Goal: Find contact information: Find contact information

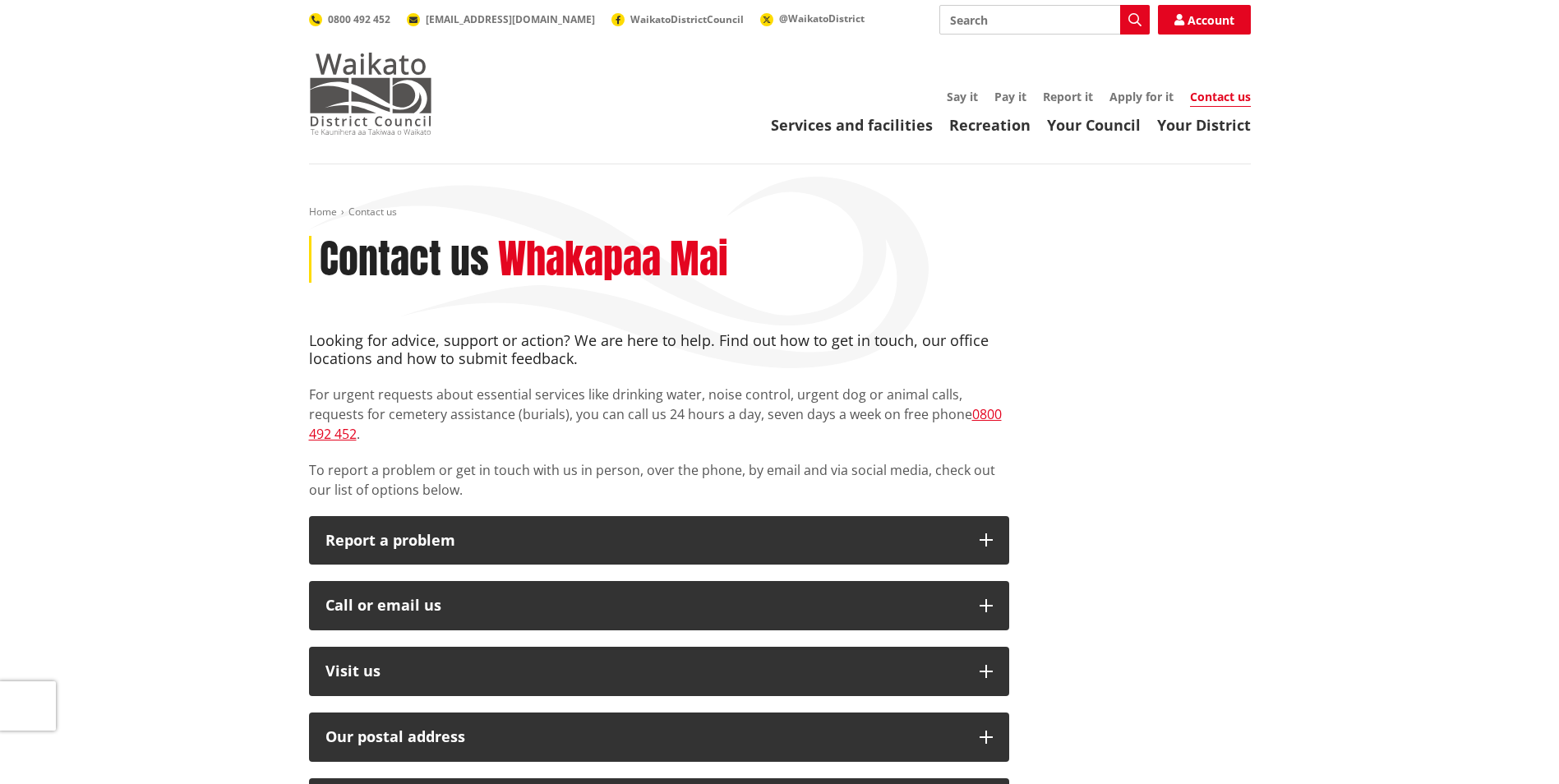
drag, startPoint x: 387, startPoint y: 71, endPoint x: 393, endPoint y: 77, distance: 8.5
click at [387, 71] on img at bounding box center [371, 93] width 124 height 82
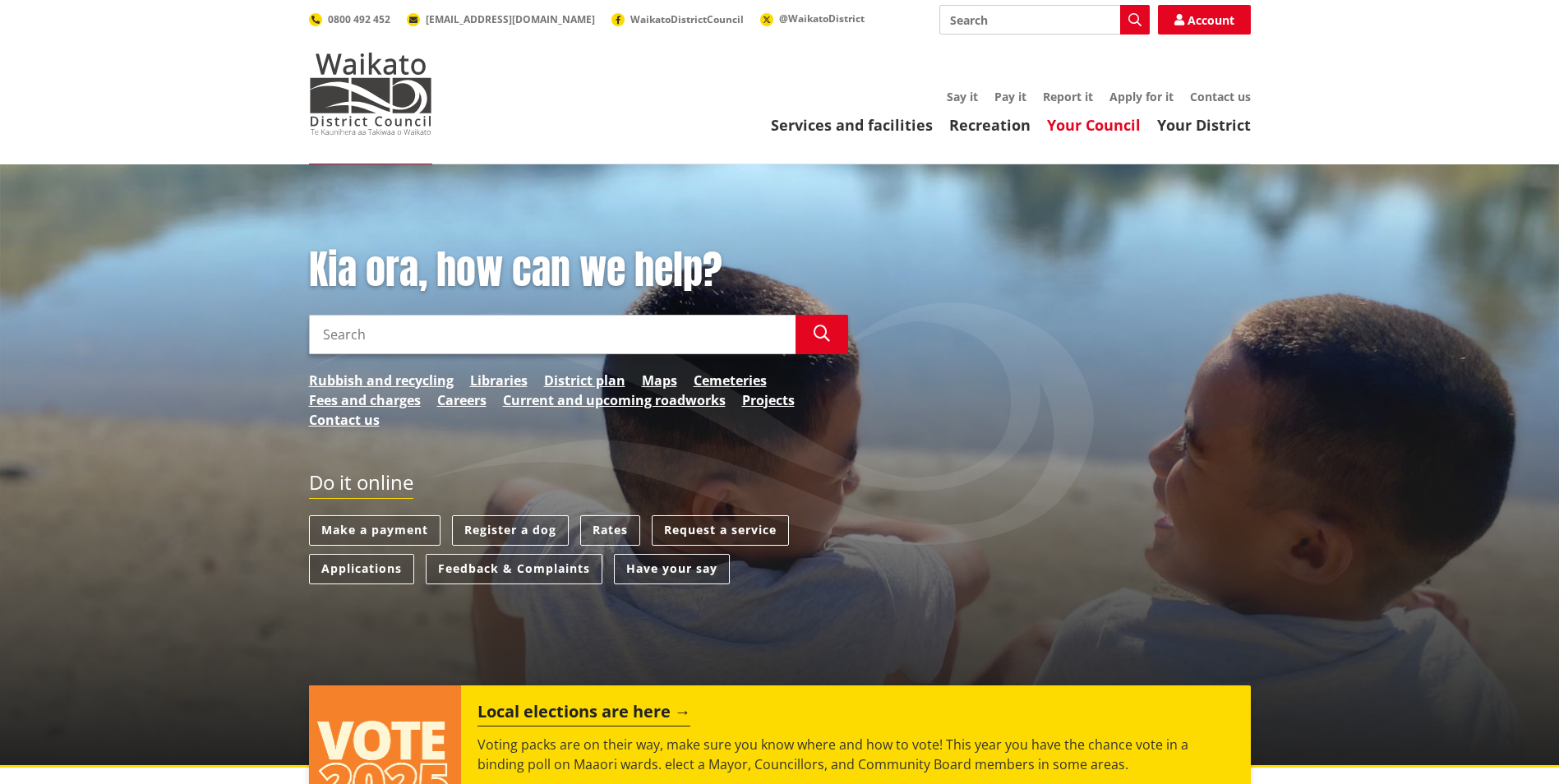
click at [1116, 118] on link "Your Council" at bounding box center [1094, 124] width 93 height 20
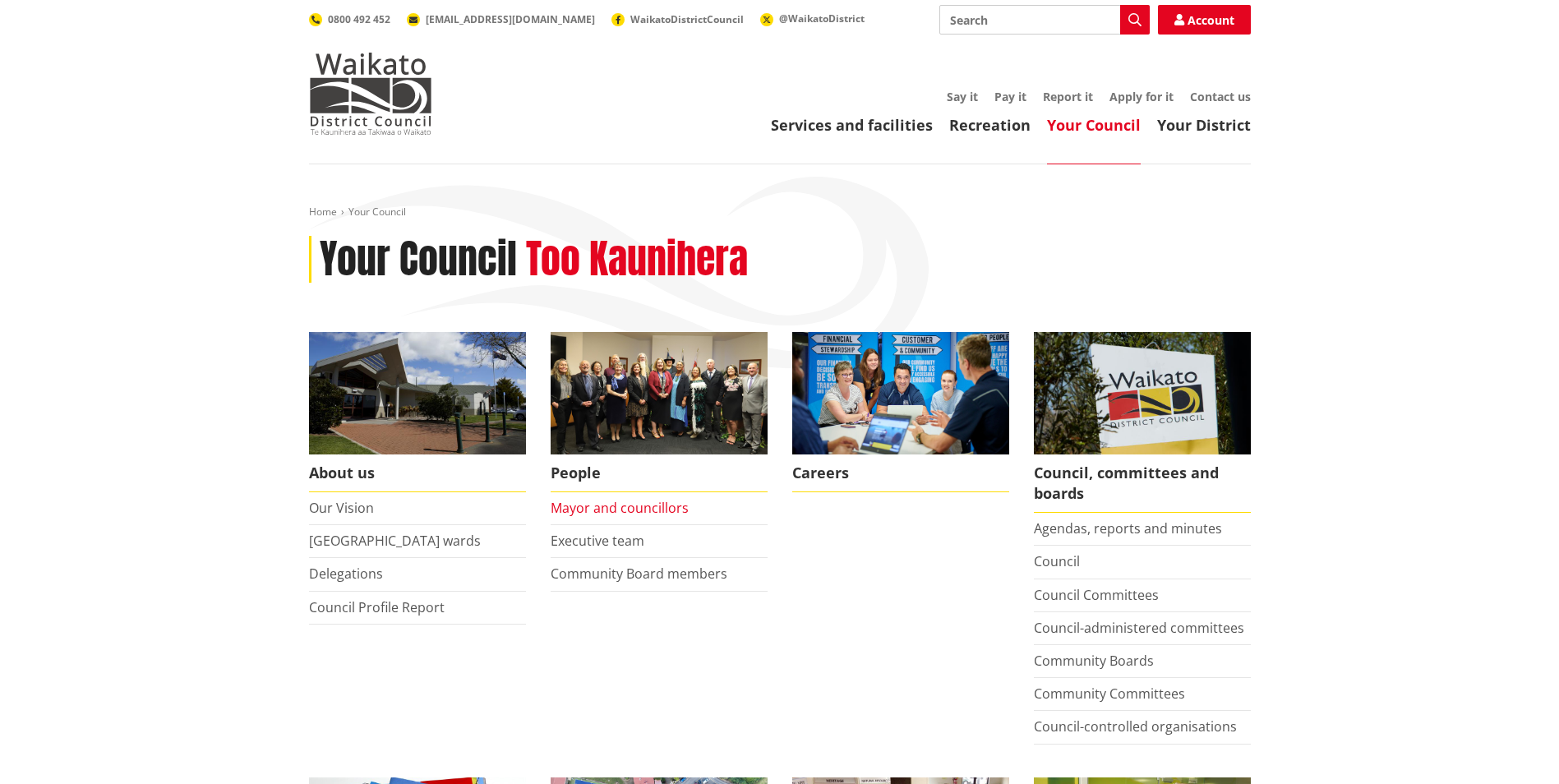
click at [591, 507] on link "Mayor and councillors" at bounding box center [620, 508] width 138 height 18
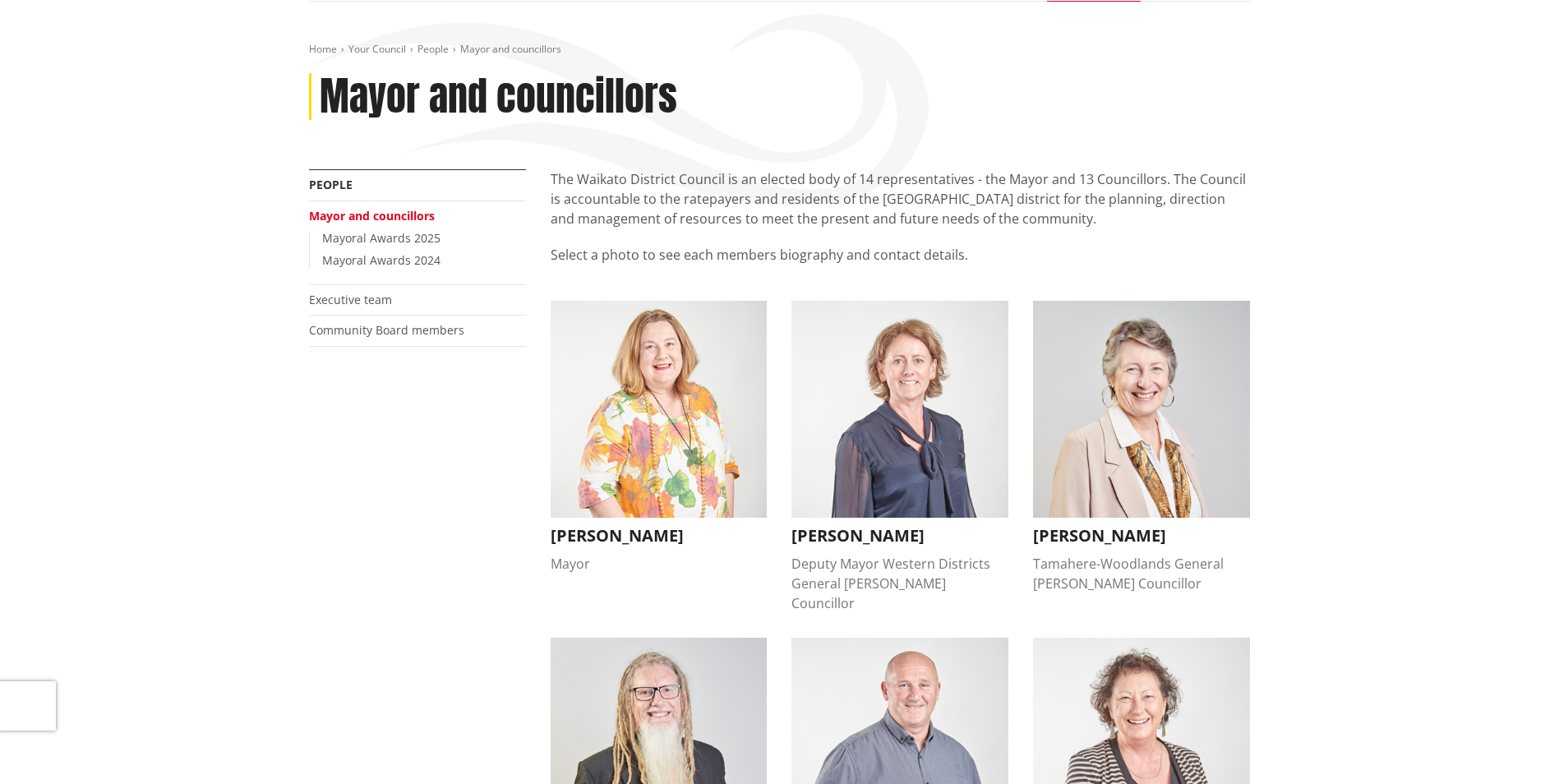
scroll to position [164, 0]
click at [840, 553] on div "Deputy Mayor Western Districts General [PERSON_NAME] Councillor" at bounding box center [900, 582] width 217 height 60
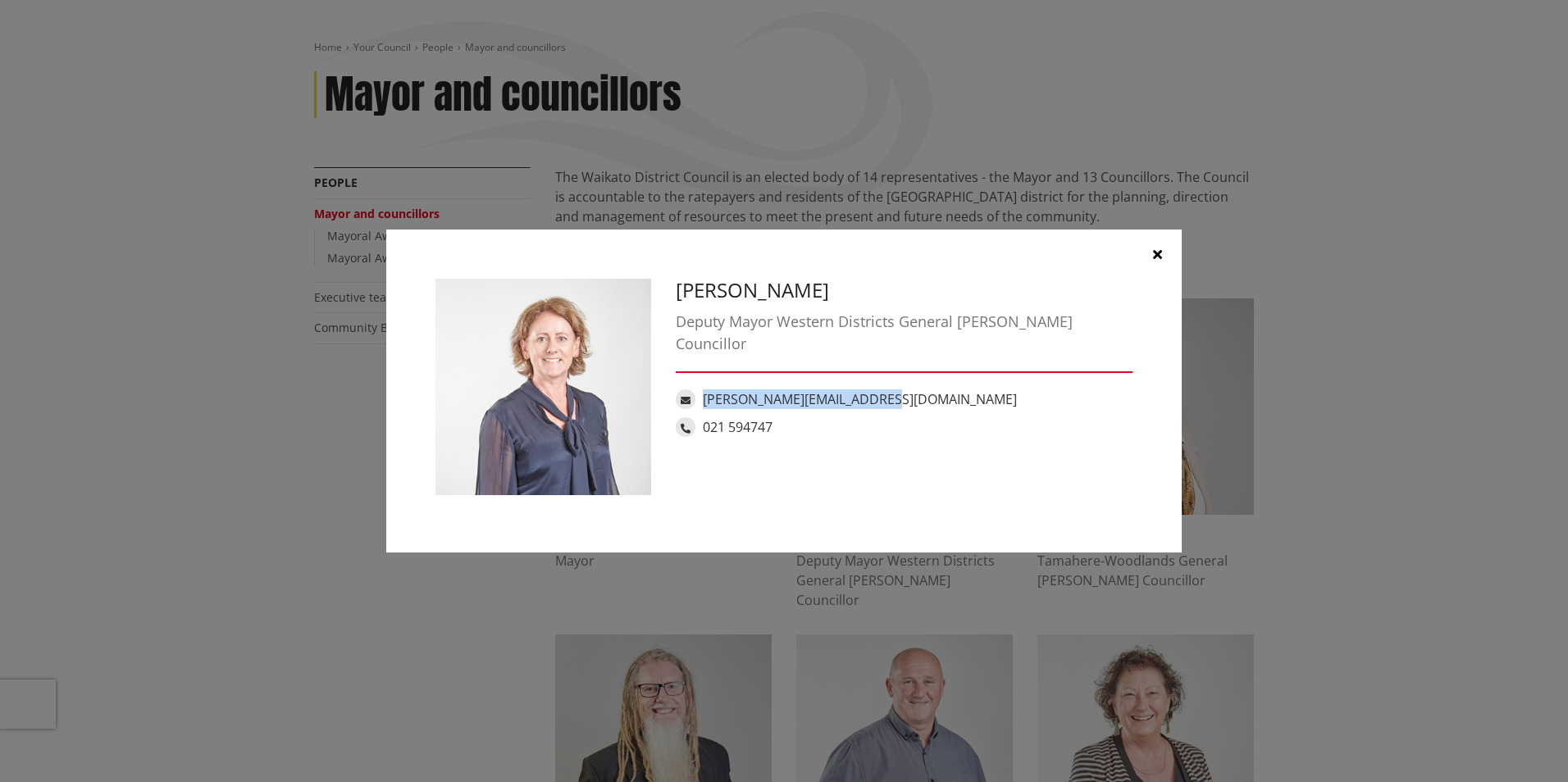
drag, startPoint x: 897, startPoint y: 369, endPoint x: 706, endPoint y: 385, distance: 191.7
click at [706, 389] on div "carolyn.eyre@waidc.govt.nz" at bounding box center [904, 399] width 457 height 20
copy link "carolyn.eyre@waidc.govt.nz"
drag, startPoint x: 785, startPoint y: 402, endPoint x: 706, endPoint y: 404, distance: 79.0
click at [706, 417] on div "021 594747" at bounding box center [904, 426] width 457 height 20
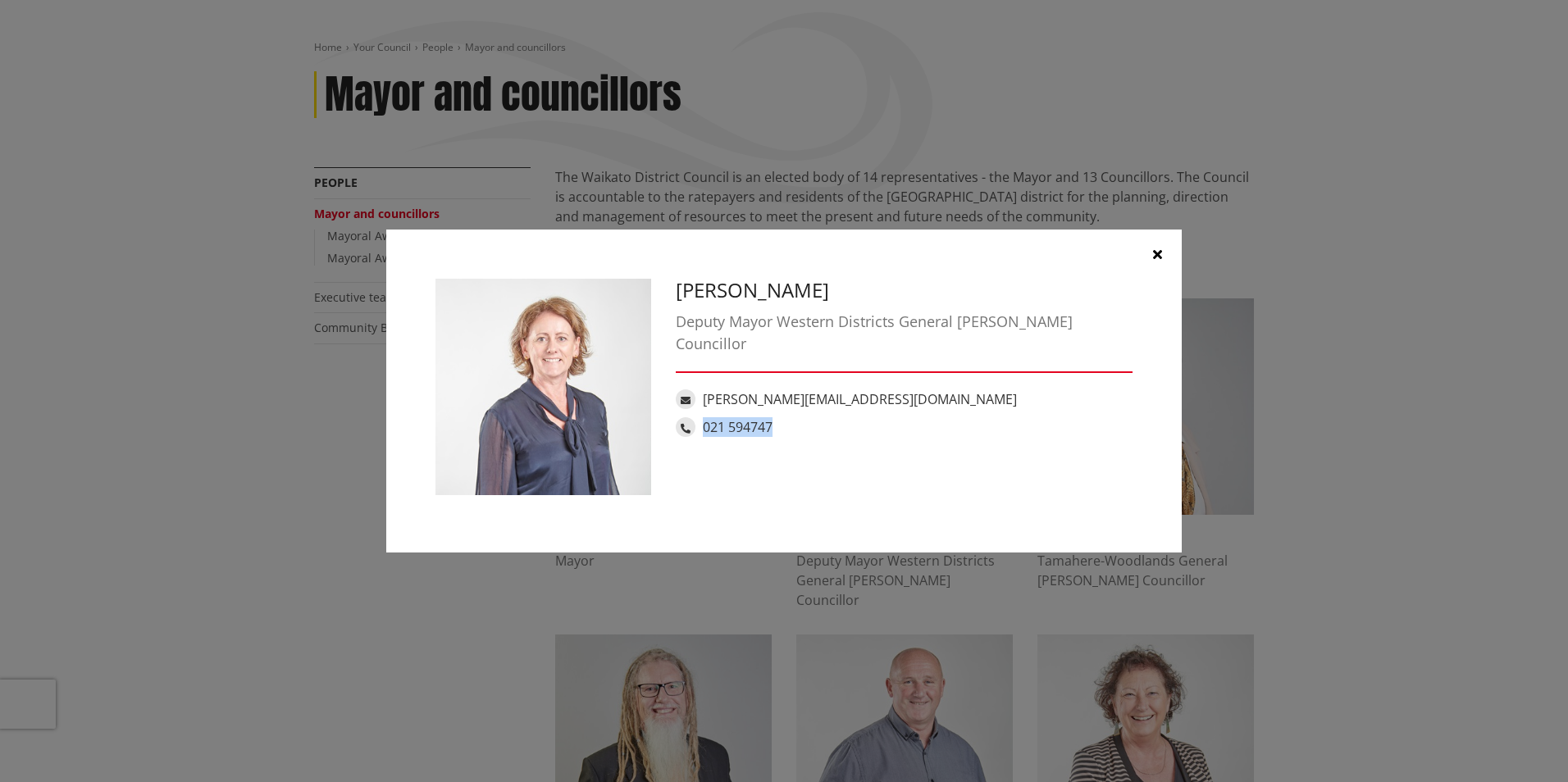
copy link "021 594747"
drag, startPoint x: 1160, startPoint y: 244, endPoint x: 1148, endPoint y: 258, distance: 18.4
click at [1160, 244] on button "button" at bounding box center [1156, 253] width 49 height 49
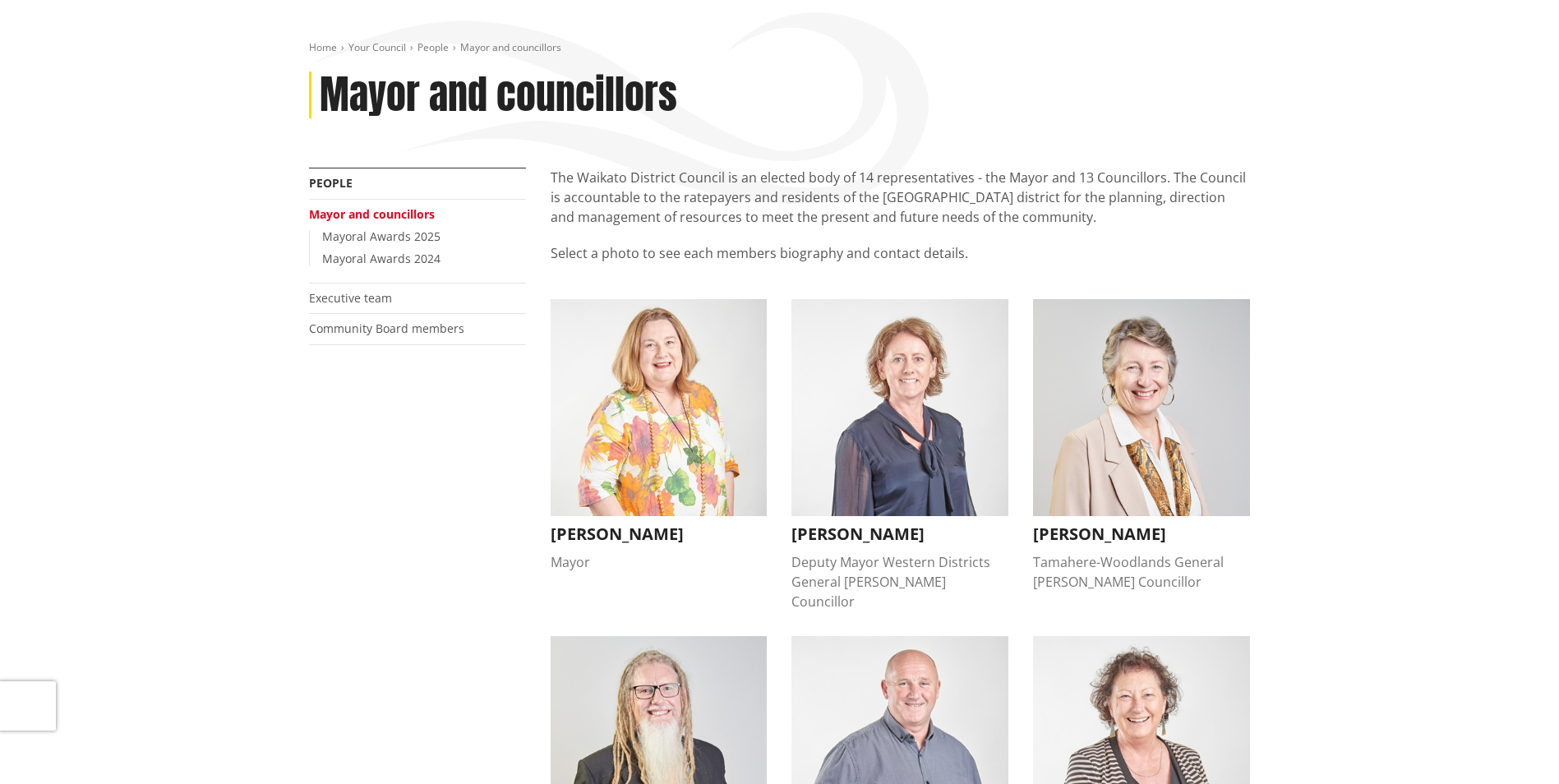
click at [1106, 403] on img "button" at bounding box center [1141, 407] width 217 height 217
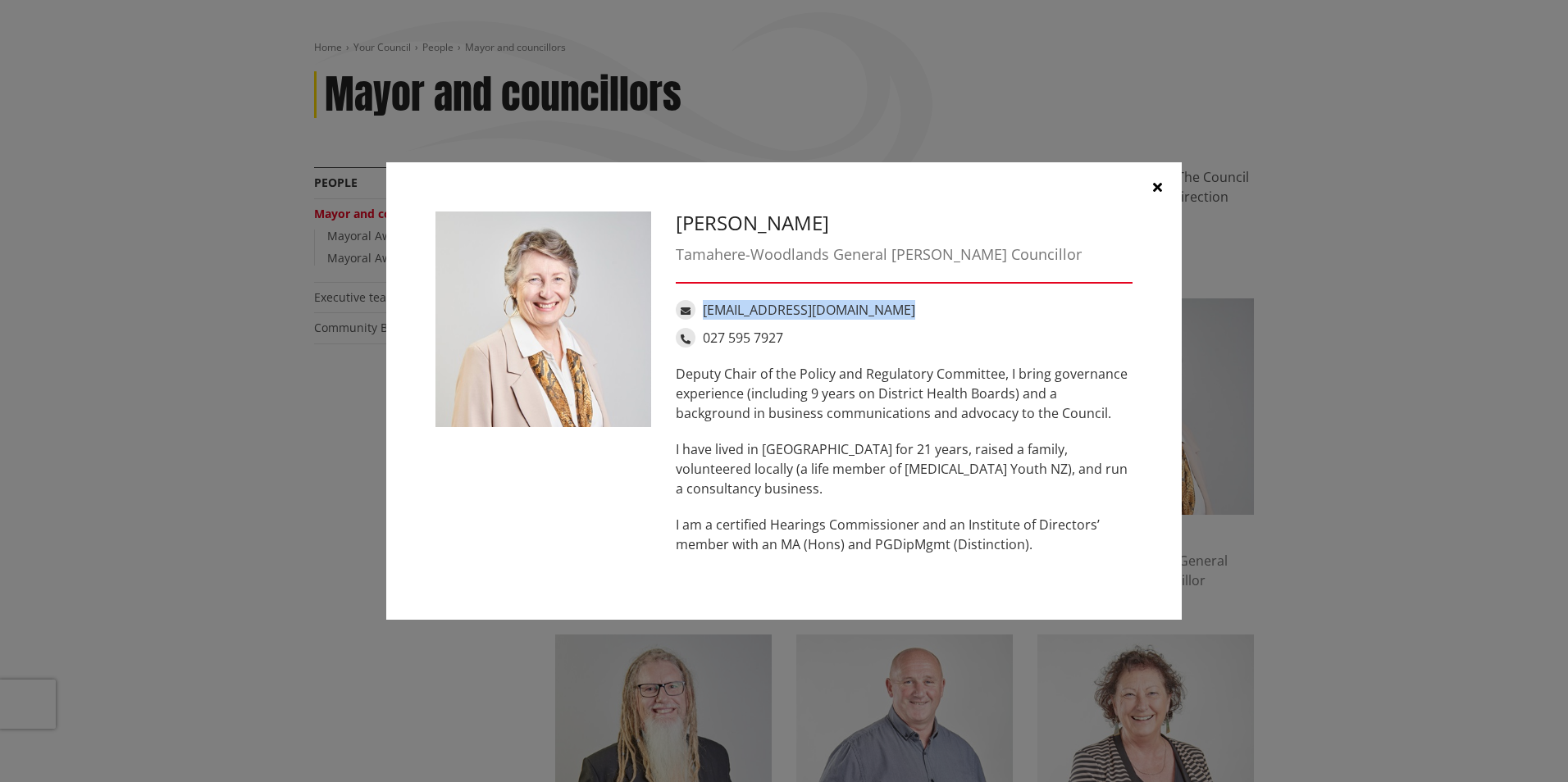
drag, startPoint x: 858, startPoint y: 313, endPoint x: 706, endPoint y: 309, distance: 152.1
click at [706, 309] on div "Crystal.Beavis@waidc.govt.nz" at bounding box center [904, 309] width 457 height 20
copy link "Crystal.Beavis@waidc.govt.nz"
drag, startPoint x: 762, startPoint y: 344, endPoint x: 705, endPoint y: 344, distance: 57.0
click at [705, 344] on div "027 595 7927" at bounding box center [904, 338] width 457 height 20
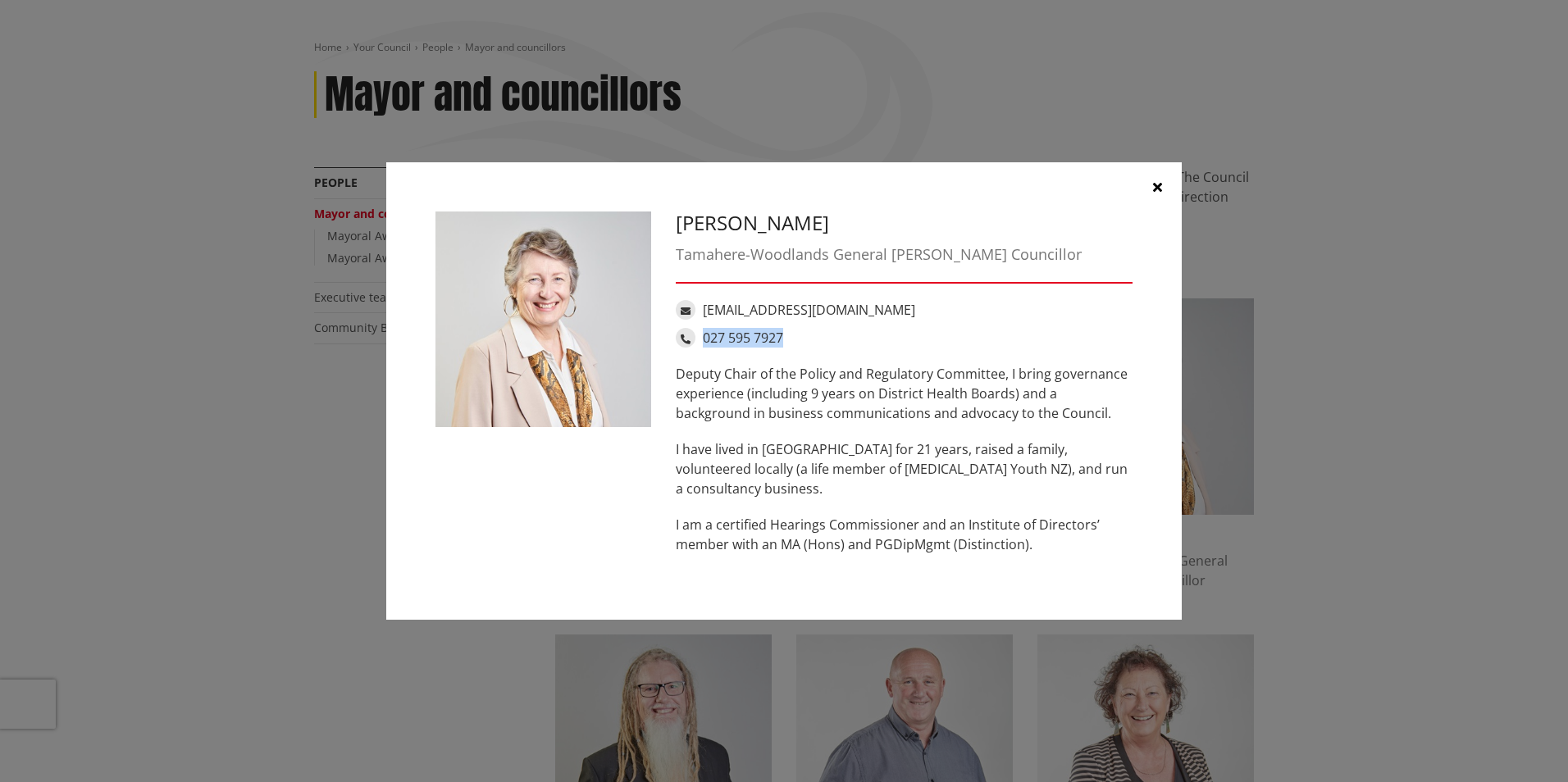
copy link "027 595 7927"
click at [1161, 184] on icon "button" at bounding box center [1157, 186] width 9 height 13
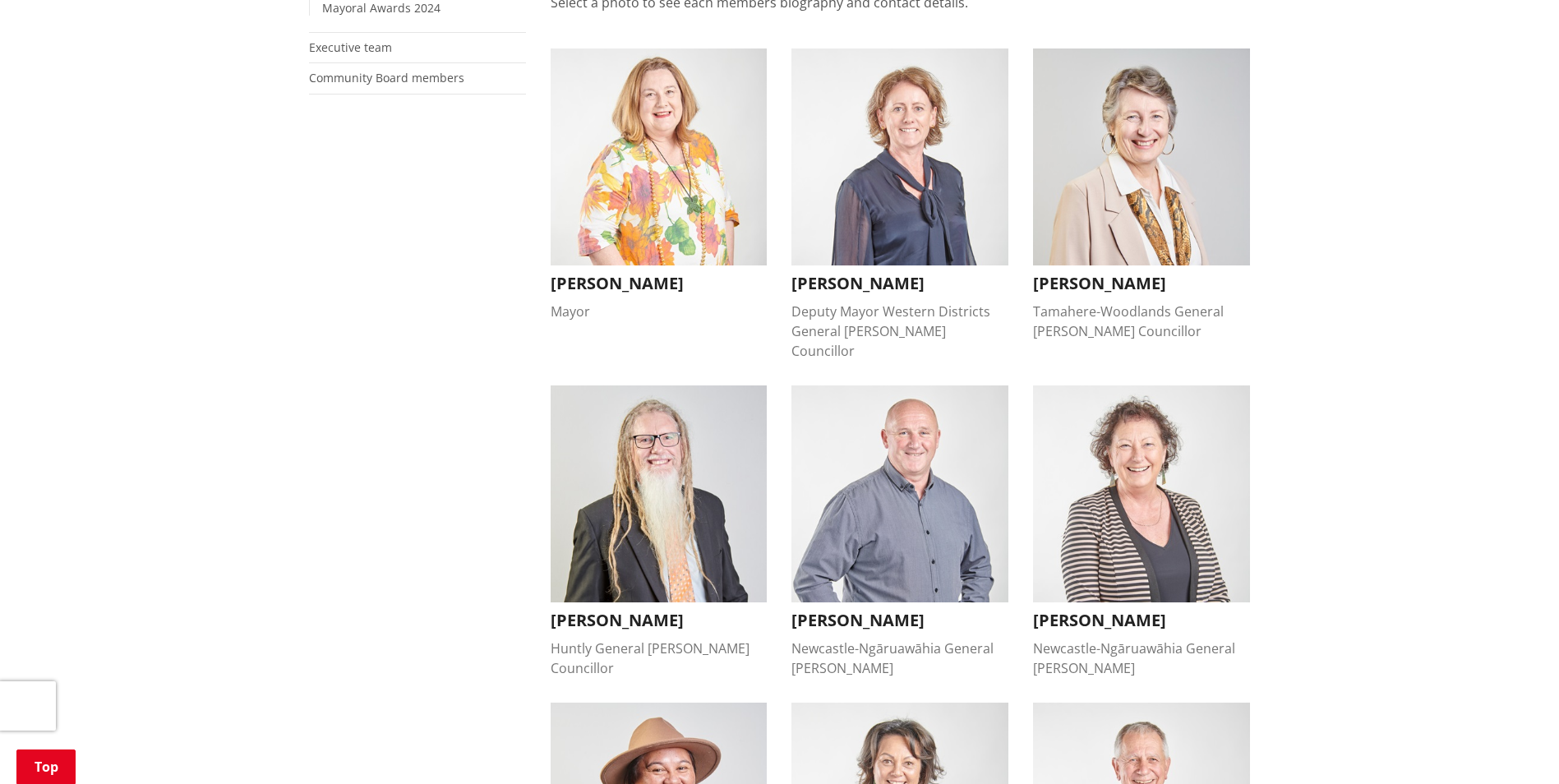
scroll to position [493, 0]
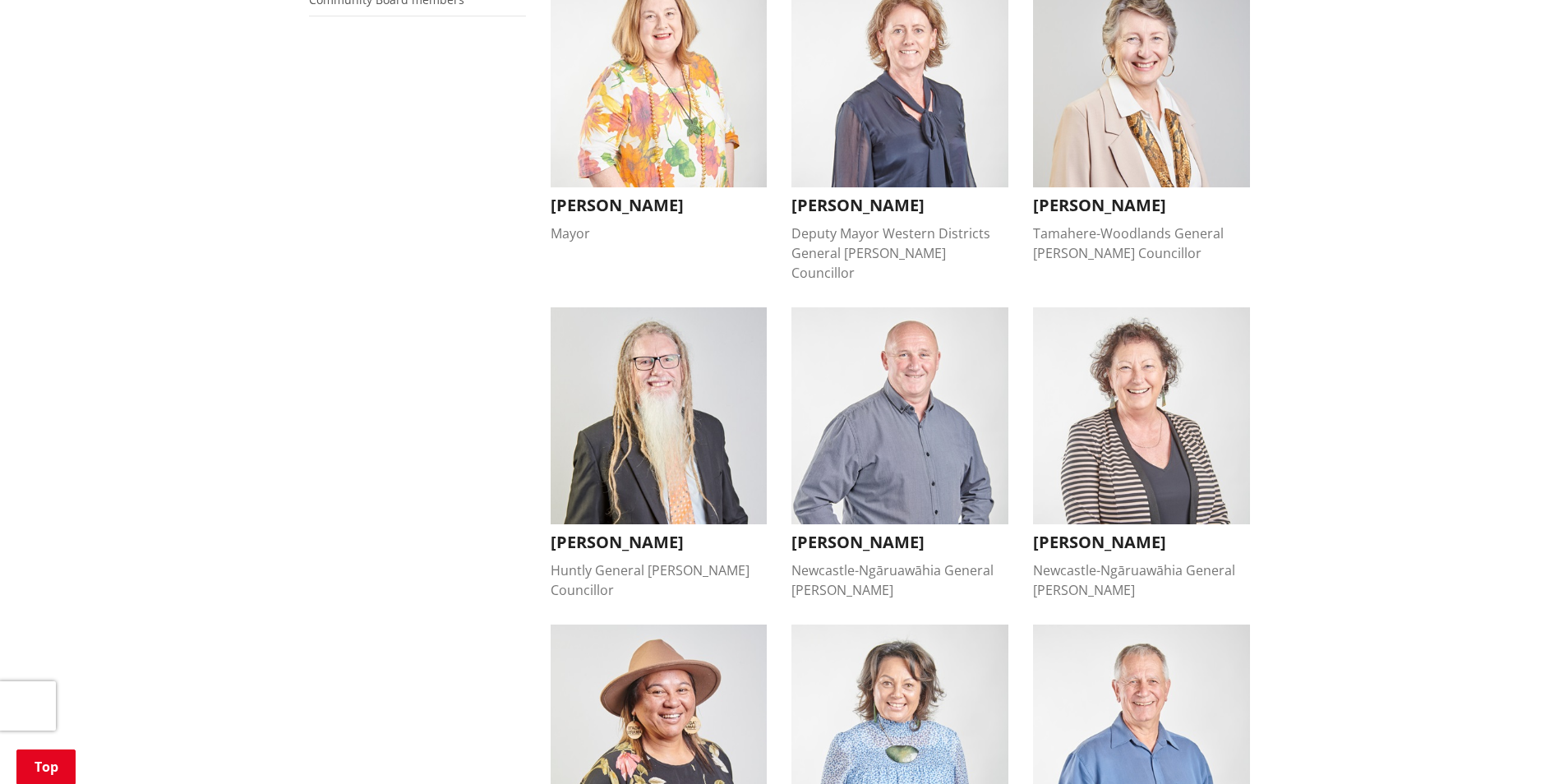
click at [623, 465] on img "button" at bounding box center [659, 415] width 217 height 217
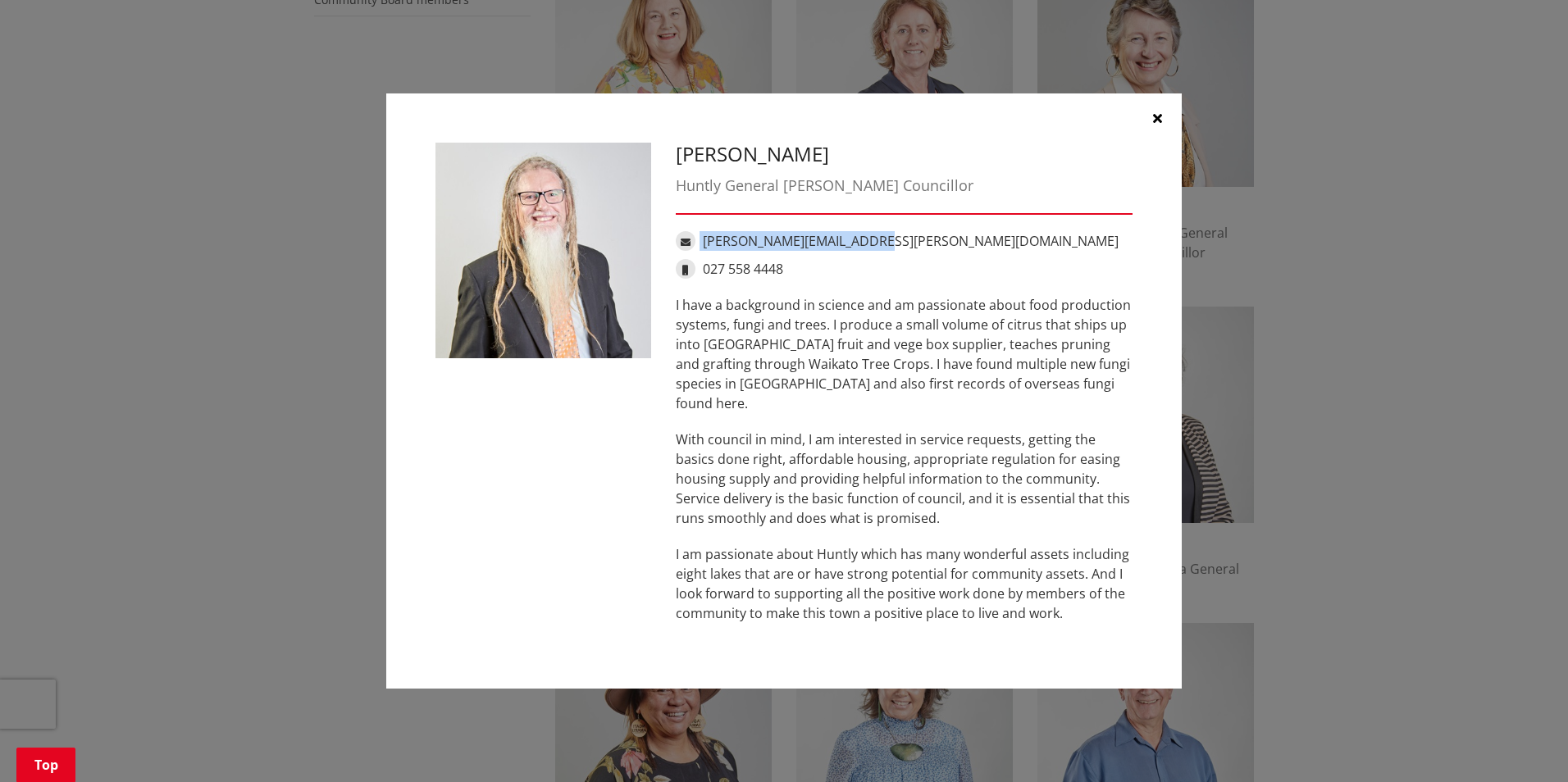
drag, startPoint x: 883, startPoint y: 249, endPoint x: 700, endPoint y: 260, distance: 183.3
click at [700, 251] on div "David.Whyte@waidc.govt.nz" at bounding box center [904, 240] width 457 height 20
drag, startPoint x: 700, startPoint y: 260, endPoint x: 924, endPoint y: 242, distance: 224.7
click at [924, 242] on div "David.Whyte@waidc.govt.nz" at bounding box center [904, 240] width 457 height 20
drag, startPoint x: 877, startPoint y: 252, endPoint x: 702, endPoint y: 253, distance: 175.0
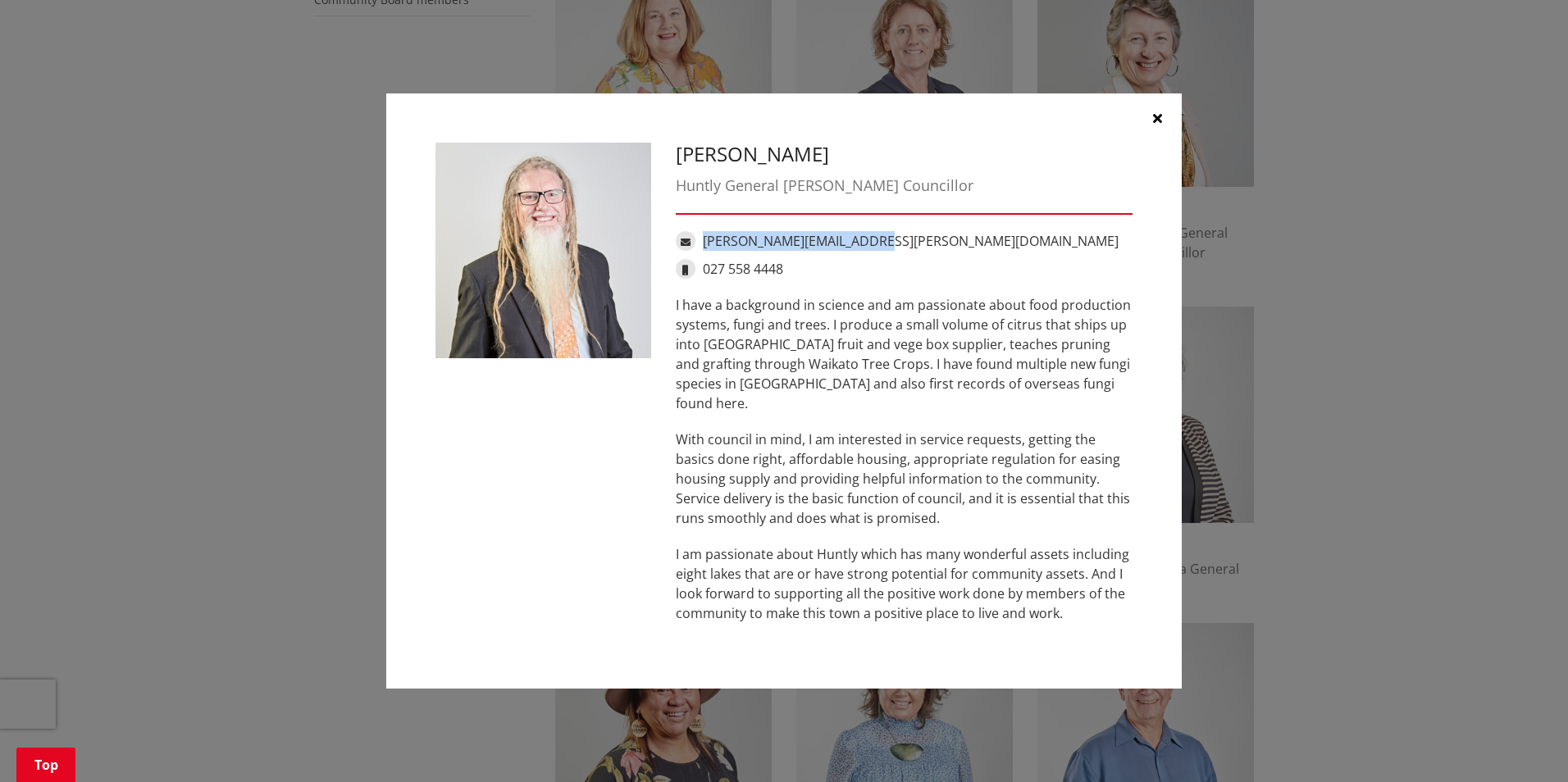
click at [702, 251] on div "David.Whyte@waidc.govt.nz" at bounding box center [904, 240] width 457 height 20
copy link "David.Whyte@waidc.govt.nz"
drag, startPoint x: 796, startPoint y: 280, endPoint x: 702, endPoint y: 279, distance: 94.0
click at [702, 279] on div "027 558 4448" at bounding box center [904, 269] width 457 height 20
copy link "027 558 4448"
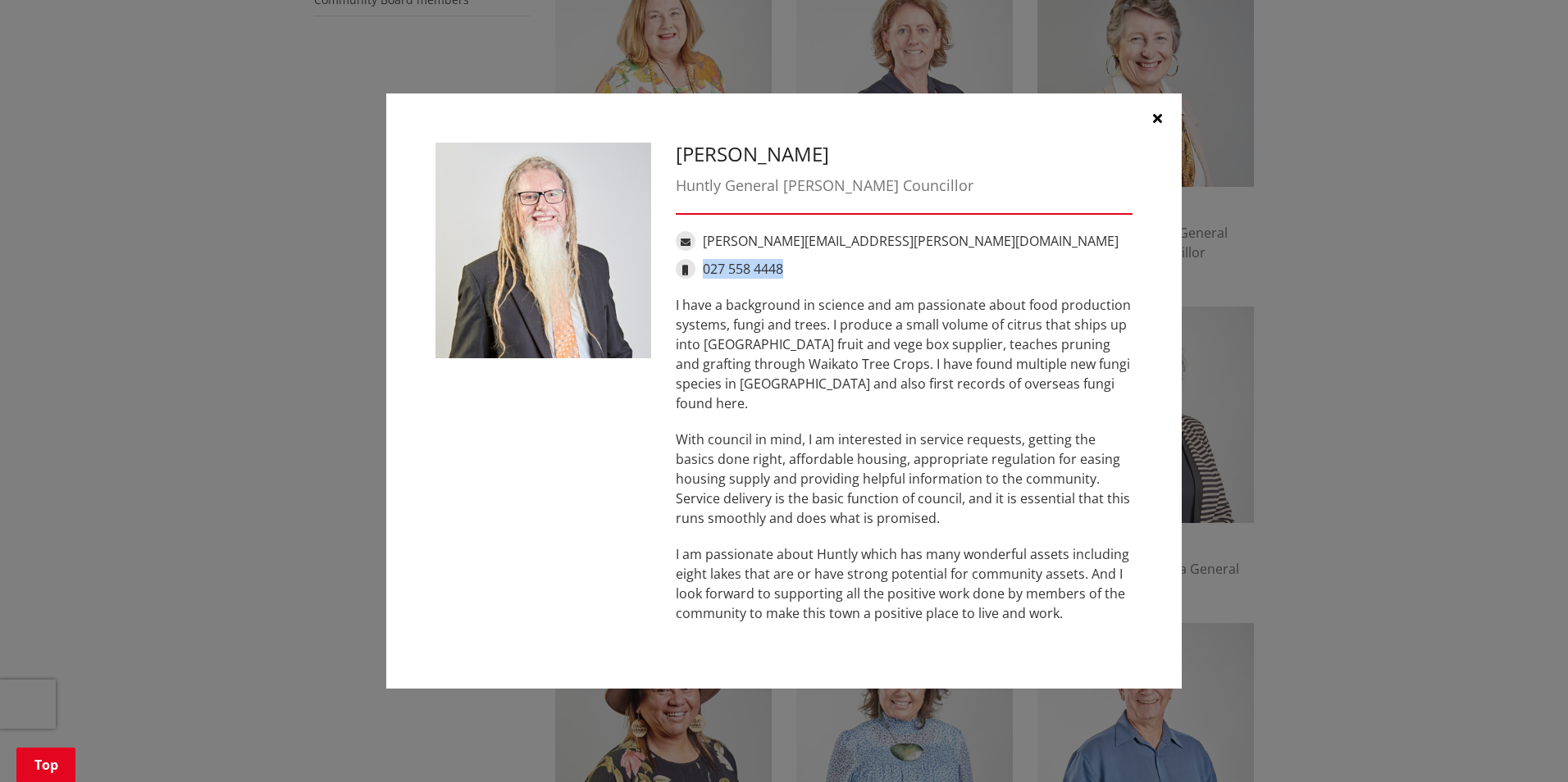
click at [1159, 125] on icon "button" at bounding box center [1157, 117] width 9 height 13
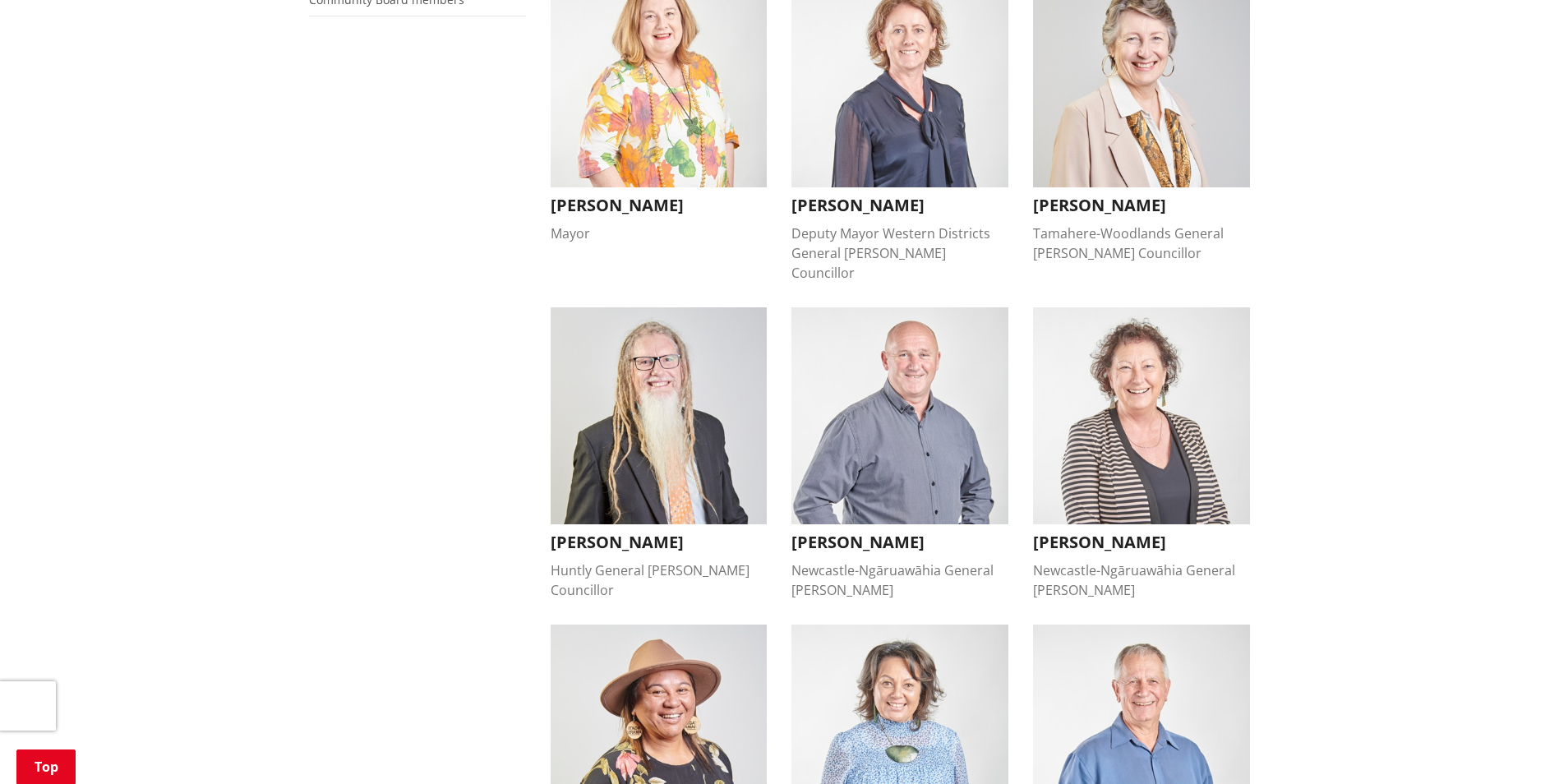
click at [947, 385] on img "button" at bounding box center [900, 415] width 217 height 217
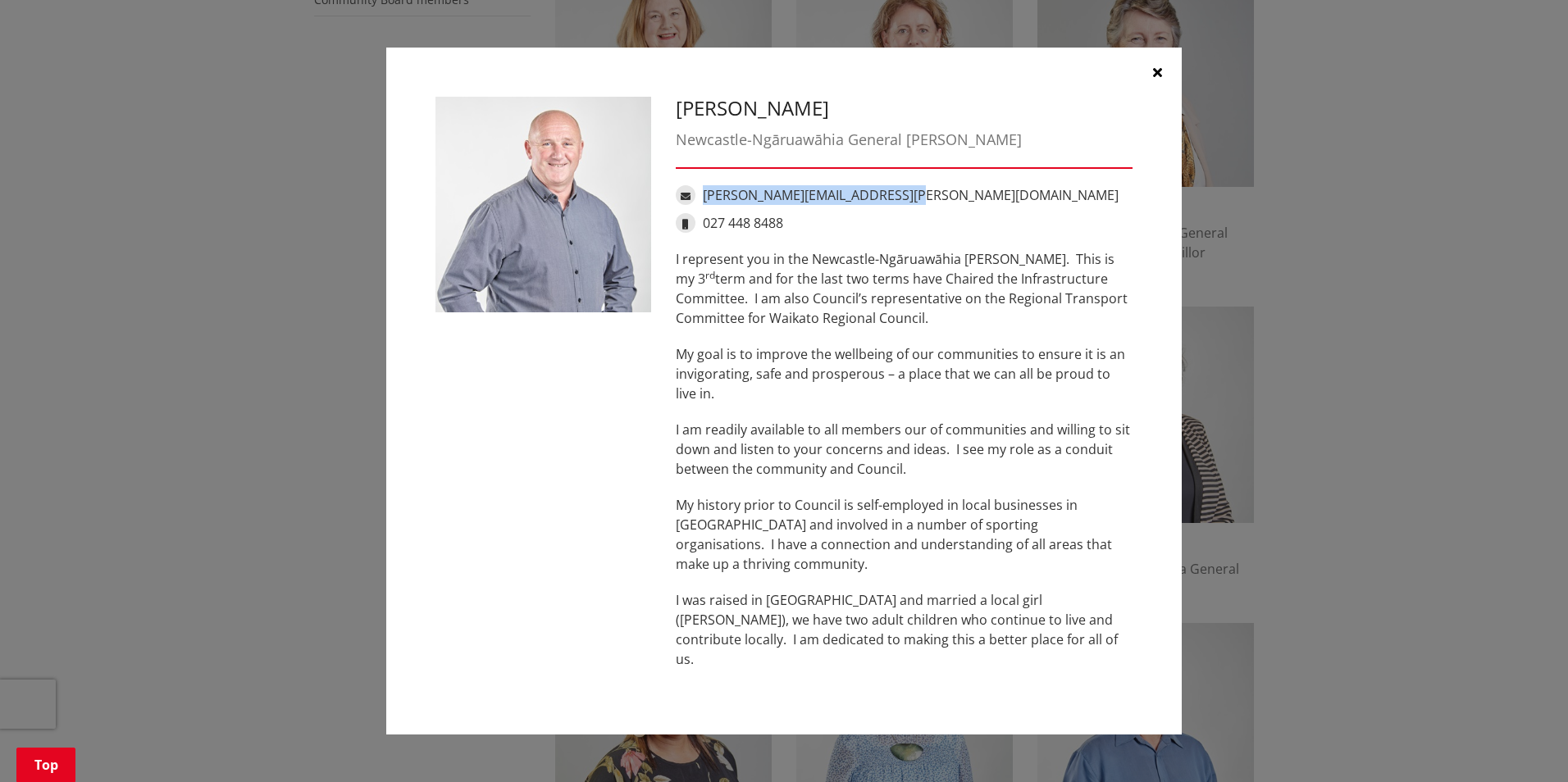
drag, startPoint x: 917, startPoint y: 203, endPoint x: 702, endPoint y: 208, distance: 215.1
click at [702, 205] on div "eugene.patterson@waidc.govt.nz" at bounding box center [904, 195] width 457 height 20
copy link "eugene.patterson@waidc.govt.nz"
drag, startPoint x: 790, startPoint y: 231, endPoint x: 705, endPoint y: 230, distance: 85.0
click at [705, 230] on div "027 448 8488" at bounding box center [904, 222] width 457 height 20
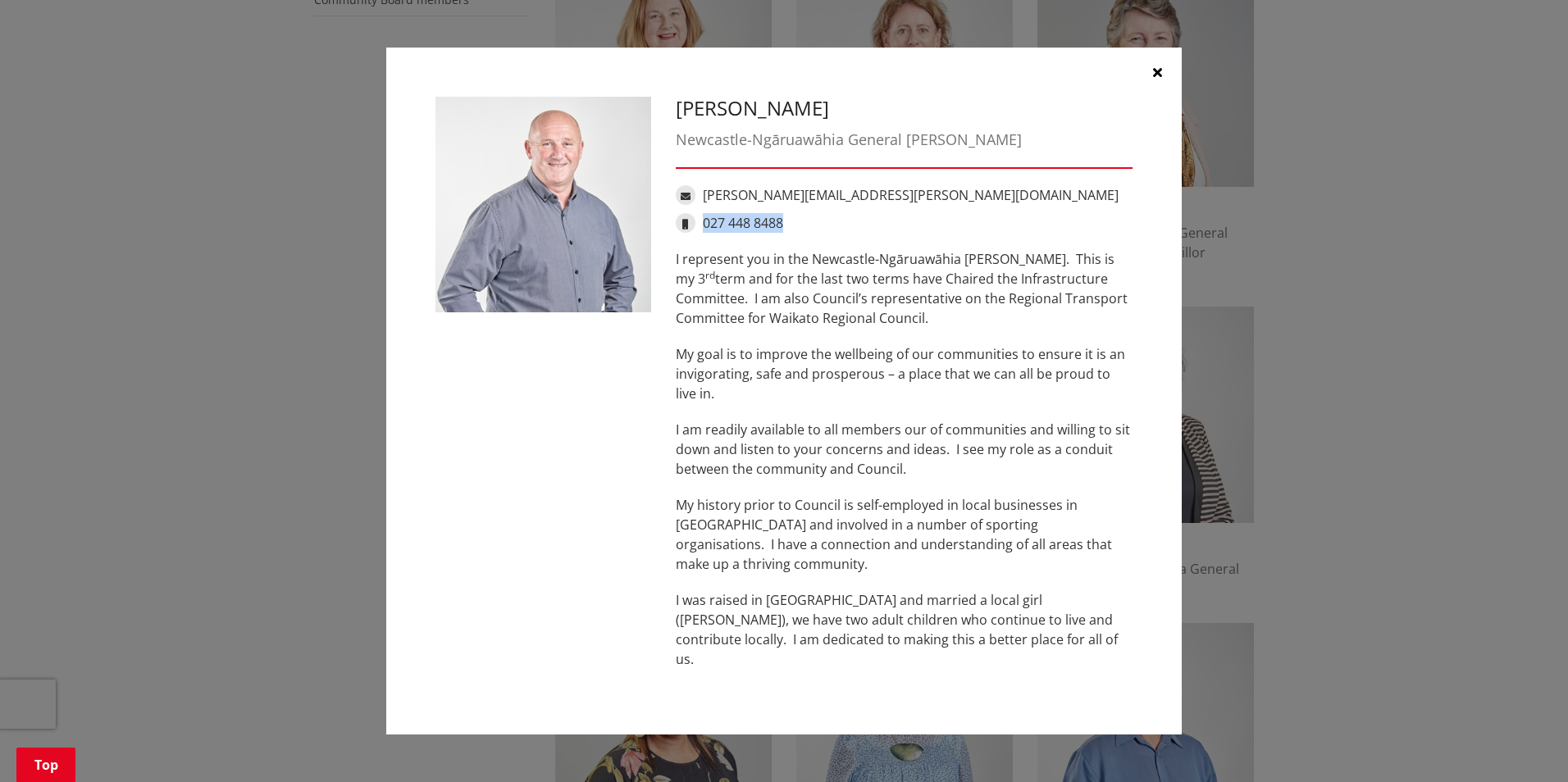
copy link "027 448 8488"
click at [1153, 77] on icon "button" at bounding box center [1157, 71] width 9 height 13
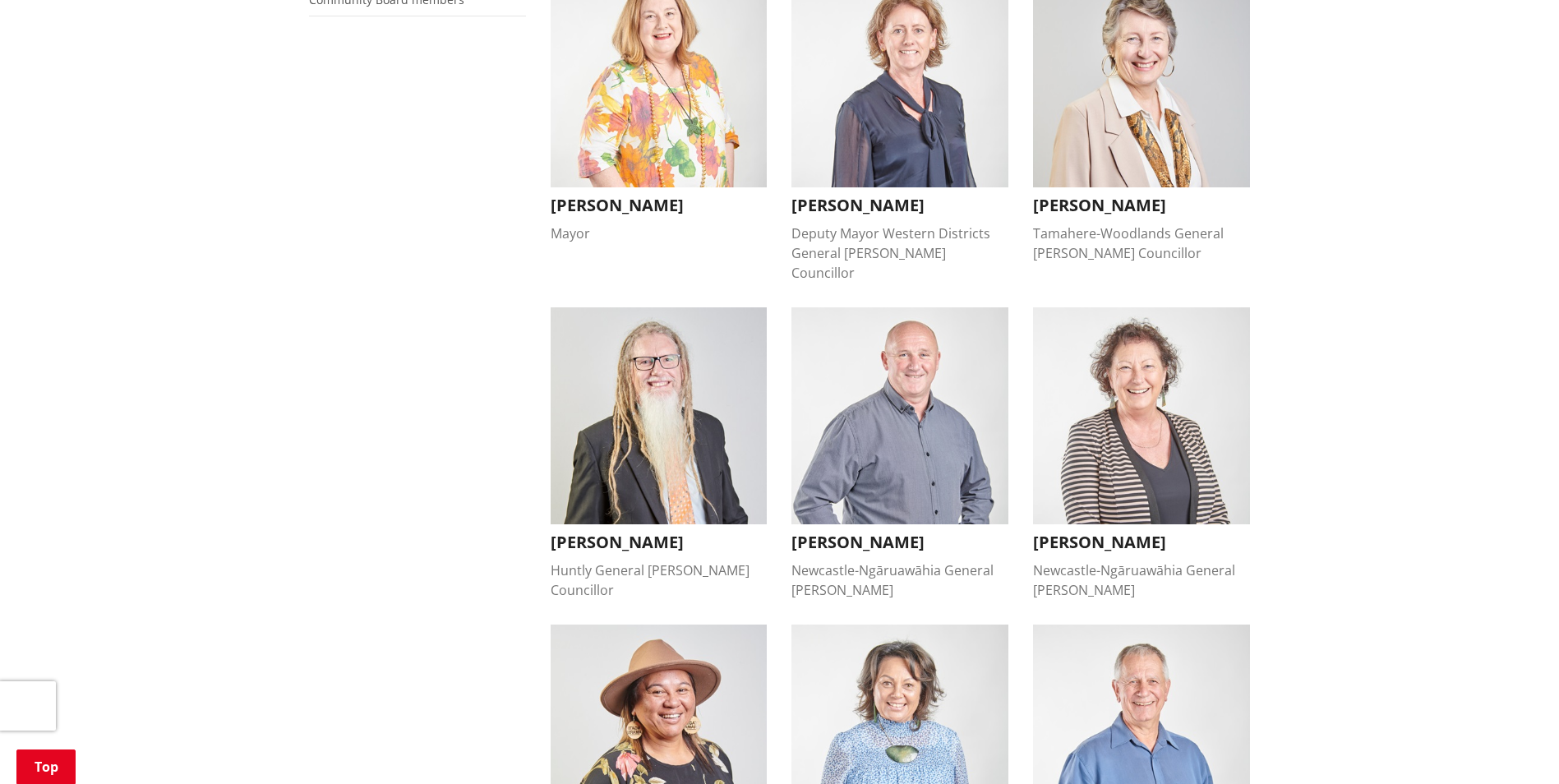
click at [1124, 401] on img "button" at bounding box center [1141, 415] width 217 height 217
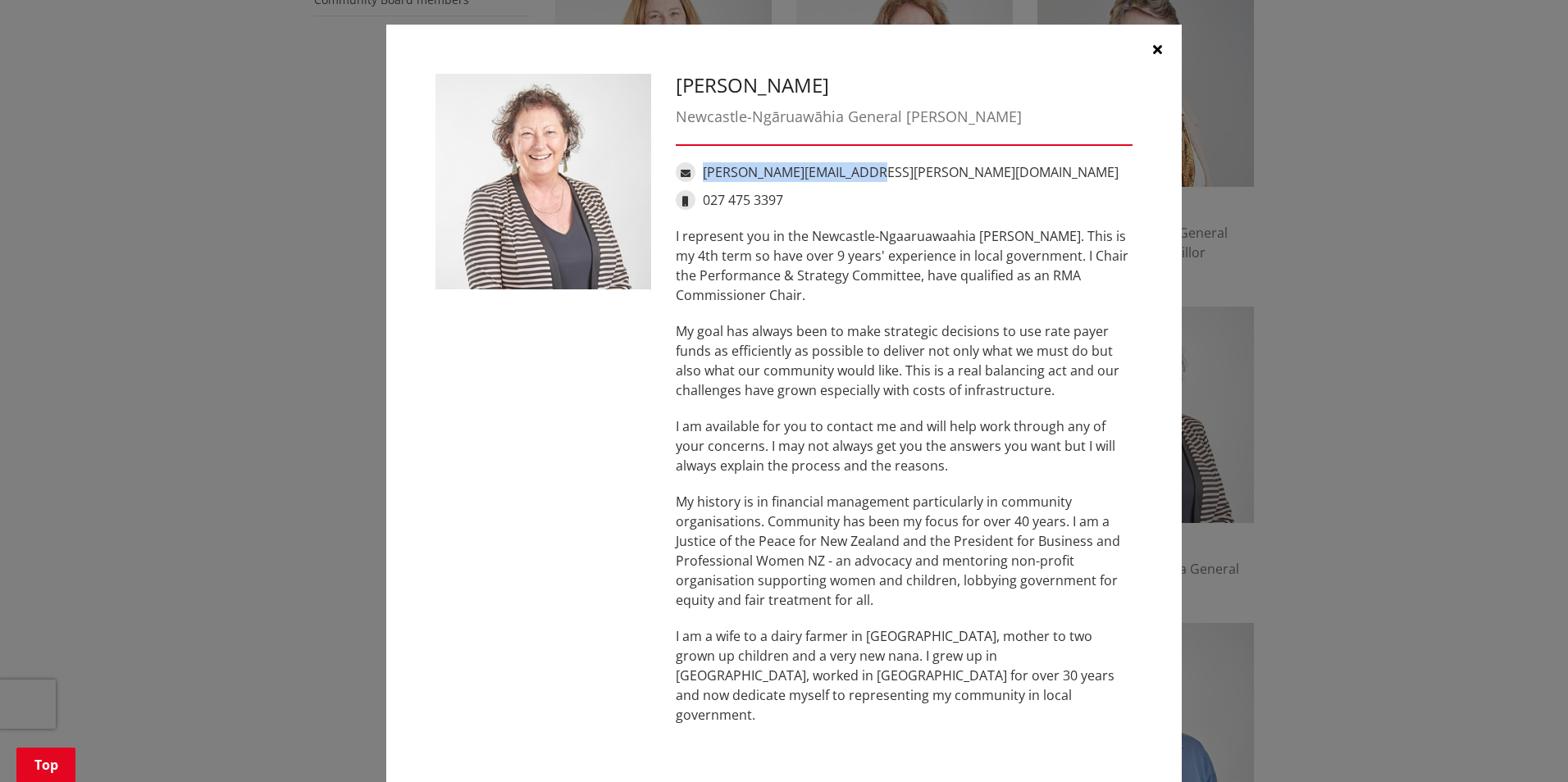
drag, startPoint x: 856, startPoint y: 175, endPoint x: 695, endPoint y: 172, distance: 161.0
click at [695, 172] on div "janet.gibb@waidc.govt.nz" at bounding box center [904, 171] width 457 height 20
copy link "janet.gibb@waidc.govt.nz"
drag, startPoint x: 781, startPoint y: 198, endPoint x: 700, endPoint y: 198, distance: 81.0
click at [700, 198] on div "027 475 3397" at bounding box center [904, 200] width 457 height 20
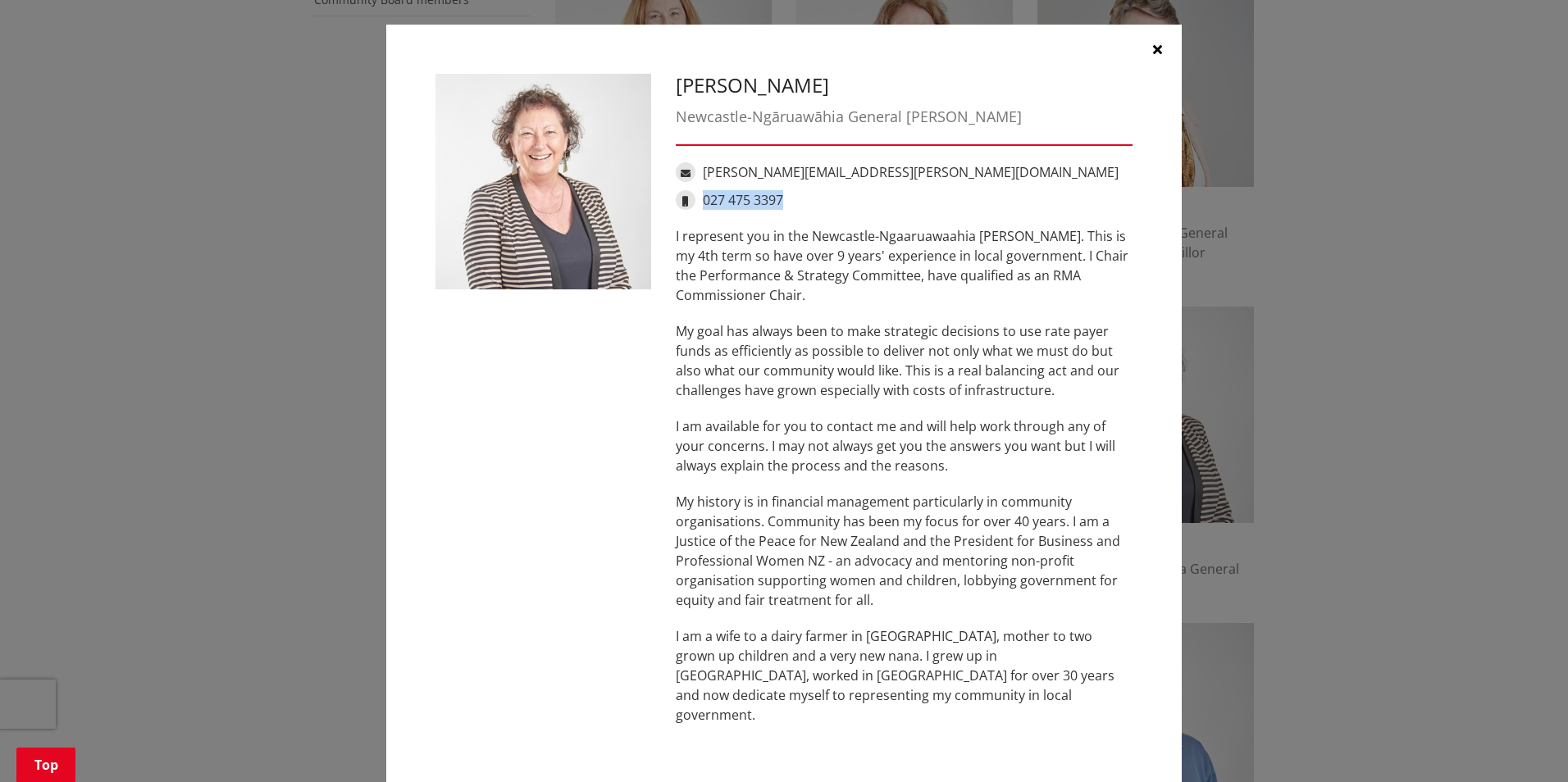
copy link "027 475 3397"
click at [1146, 46] on button "button" at bounding box center [1156, 49] width 49 height 49
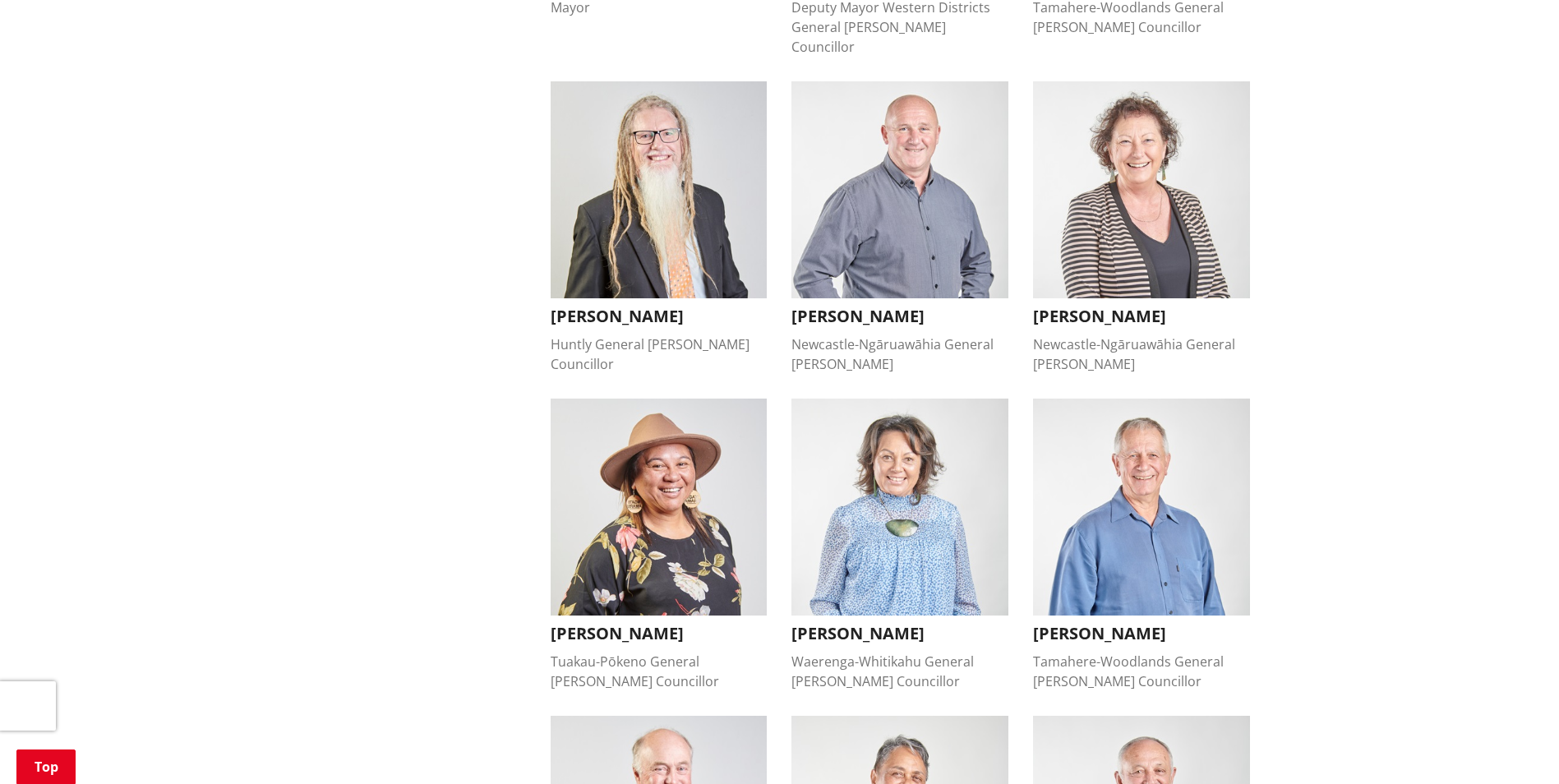
scroll to position [740, 0]
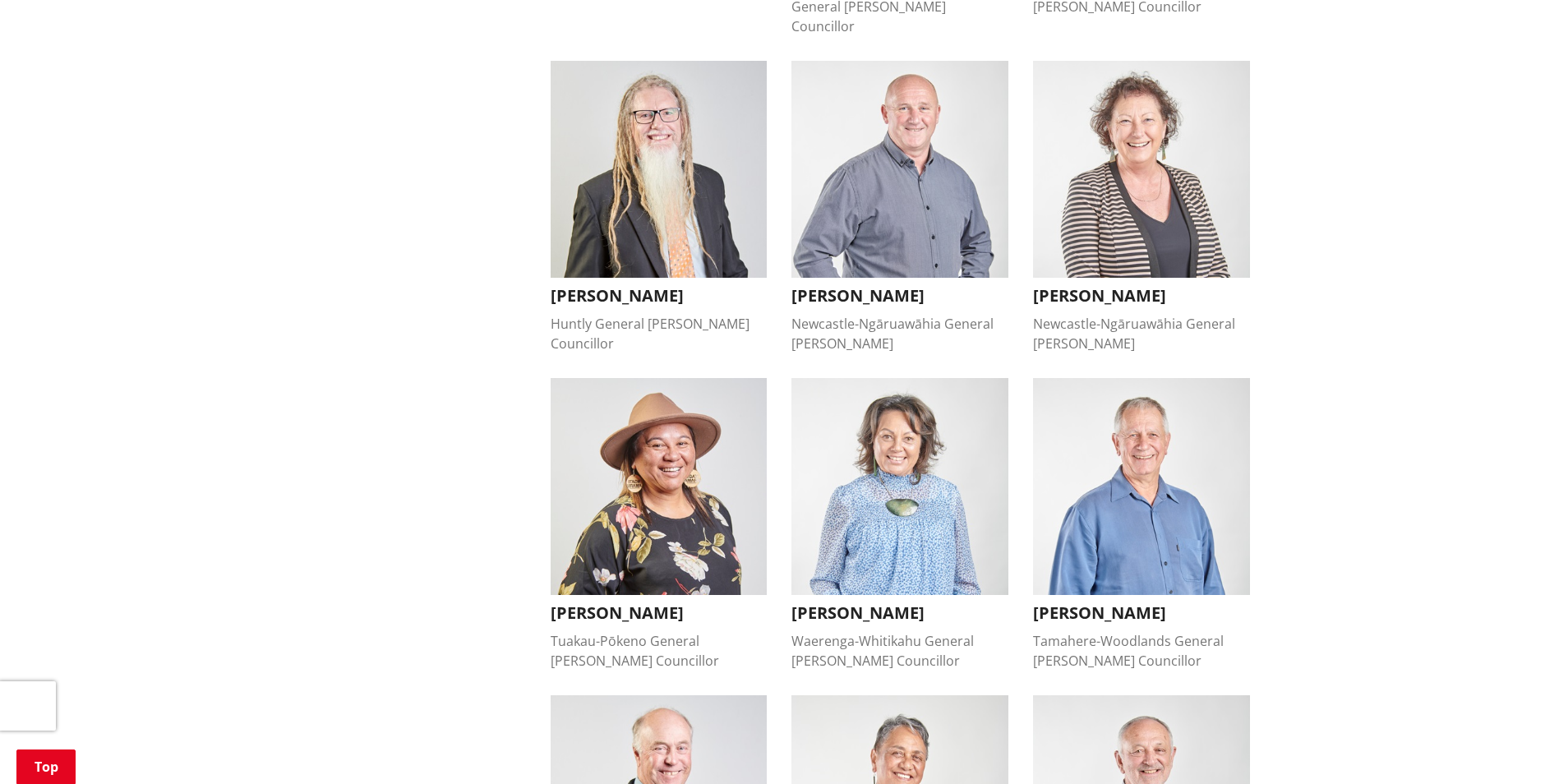
click at [666, 427] on img "button" at bounding box center [659, 486] width 217 height 217
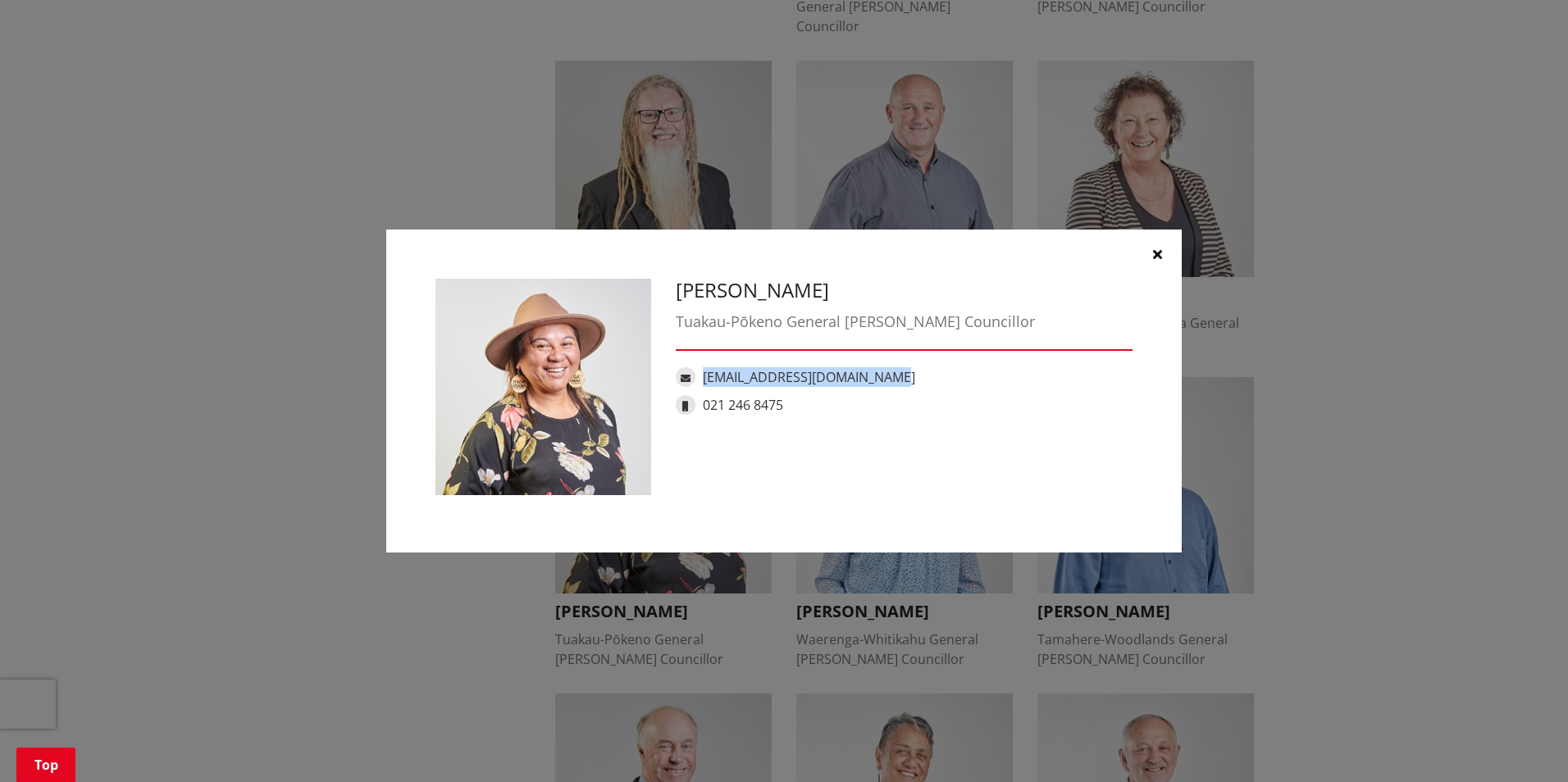
drag, startPoint x: 897, startPoint y: 376, endPoint x: 706, endPoint y: 379, distance: 191.0
click at [706, 379] on div "Kandi.Ngataki@waidc.govt.nz" at bounding box center [904, 376] width 457 height 20
drag, startPoint x: 788, startPoint y: 408, endPoint x: 703, endPoint y: 407, distance: 85.0
click at [703, 407] on div "021 246 8475" at bounding box center [904, 405] width 457 height 20
click at [1153, 248] on icon "button" at bounding box center [1157, 253] width 9 height 13
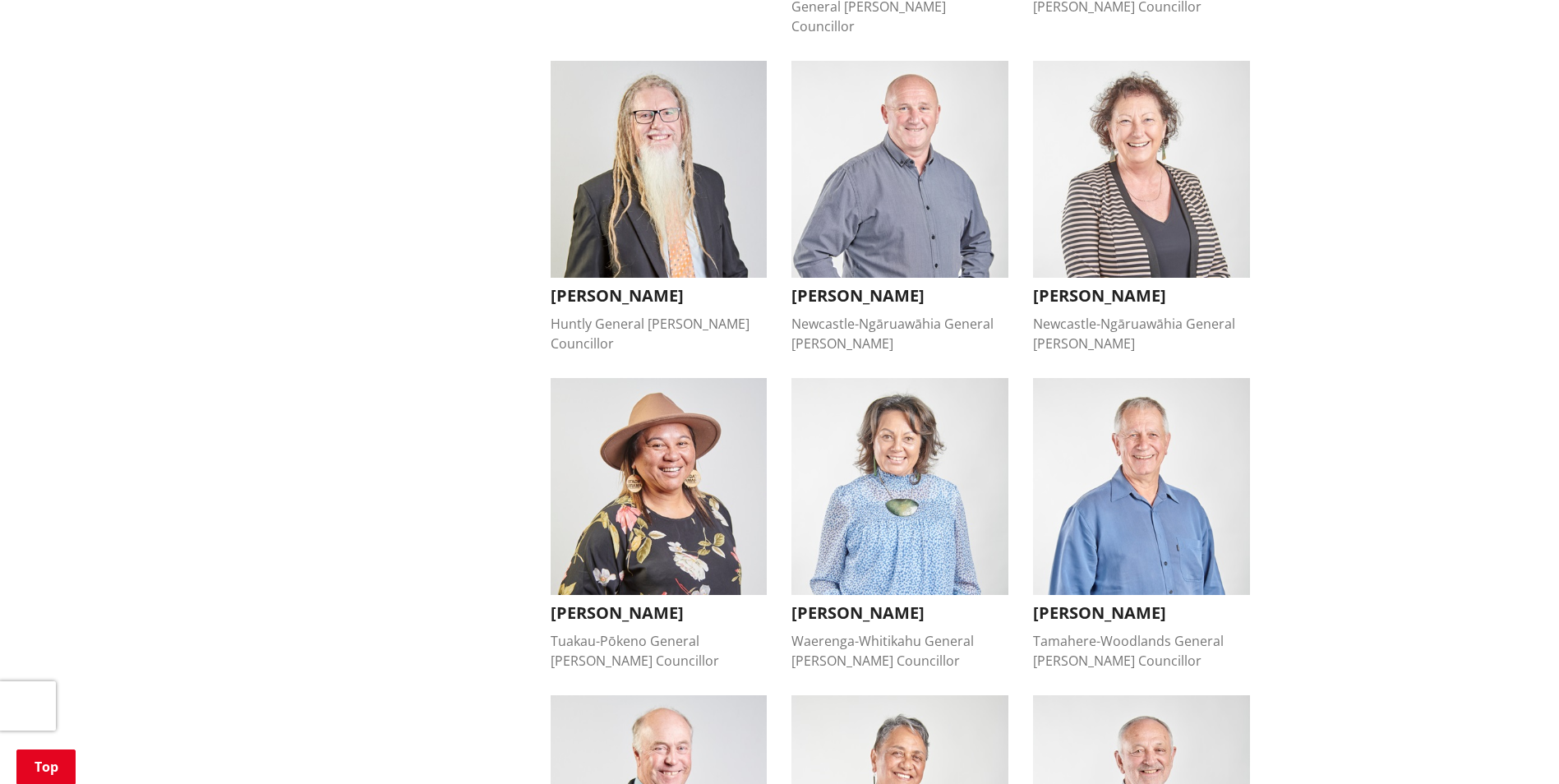
click at [888, 425] on img "button" at bounding box center [900, 486] width 217 height 217
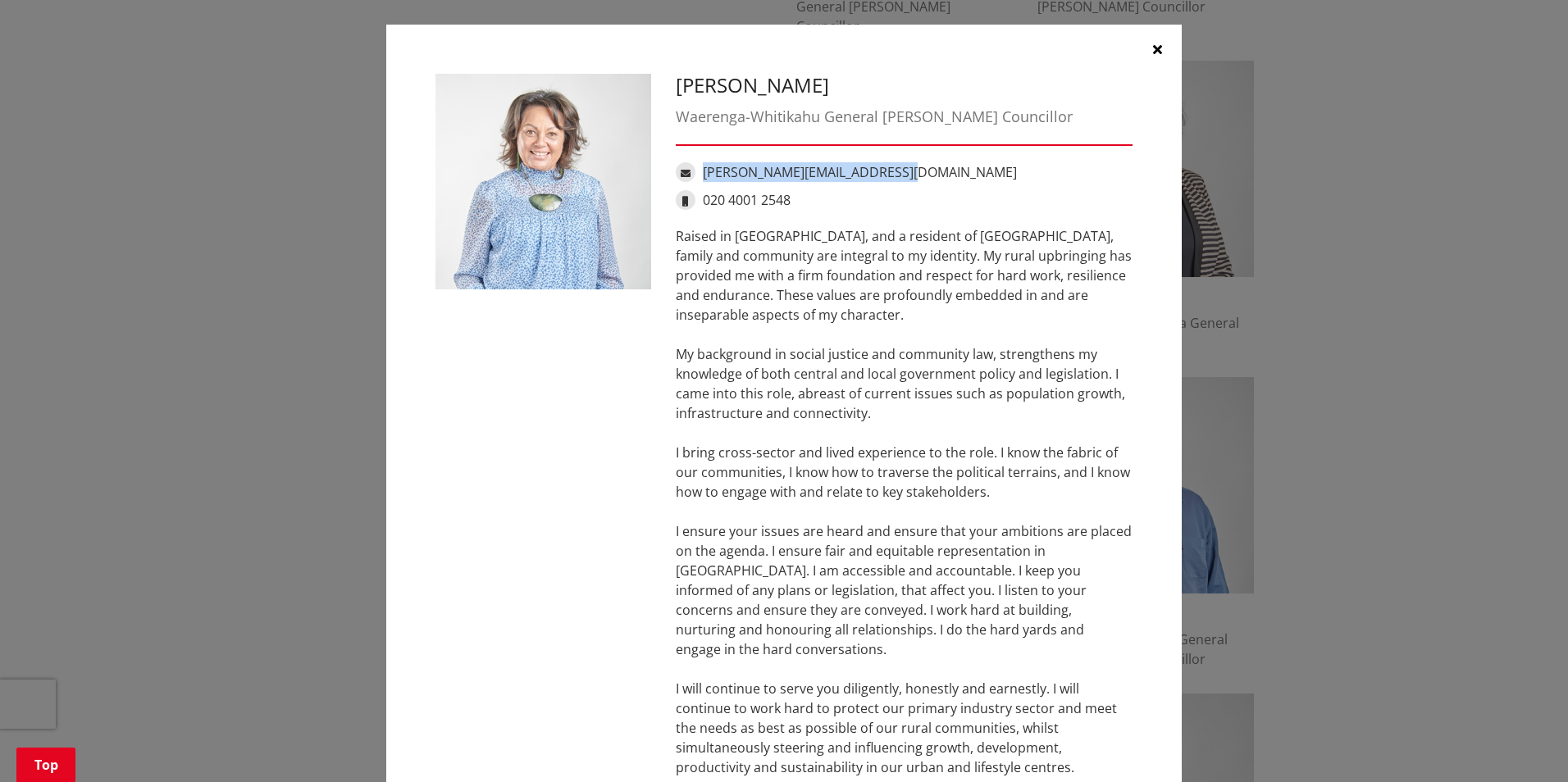
drag, startPoint x: 908, startPoint y: 171, endPoint x: 701, endPoint y: 175, distance: 207.0
click at [701, 175] on div "Marlene.Raumati@waidc.govt.nz" at bounding box center [904, 171] width 457 height 20
drag, startPoint x: 790, startPoint y: 200, endPoint x: 700, endPoint y: 200, distance: 90.0
click at [700, 200] on div "020 4001 2548" at bounding box center [904, 200] width 457 height 20
drag, startPoint x: 1156, startPoint y: 43, endPoint x: 1142, endPoint y: 64, distance: 25.2
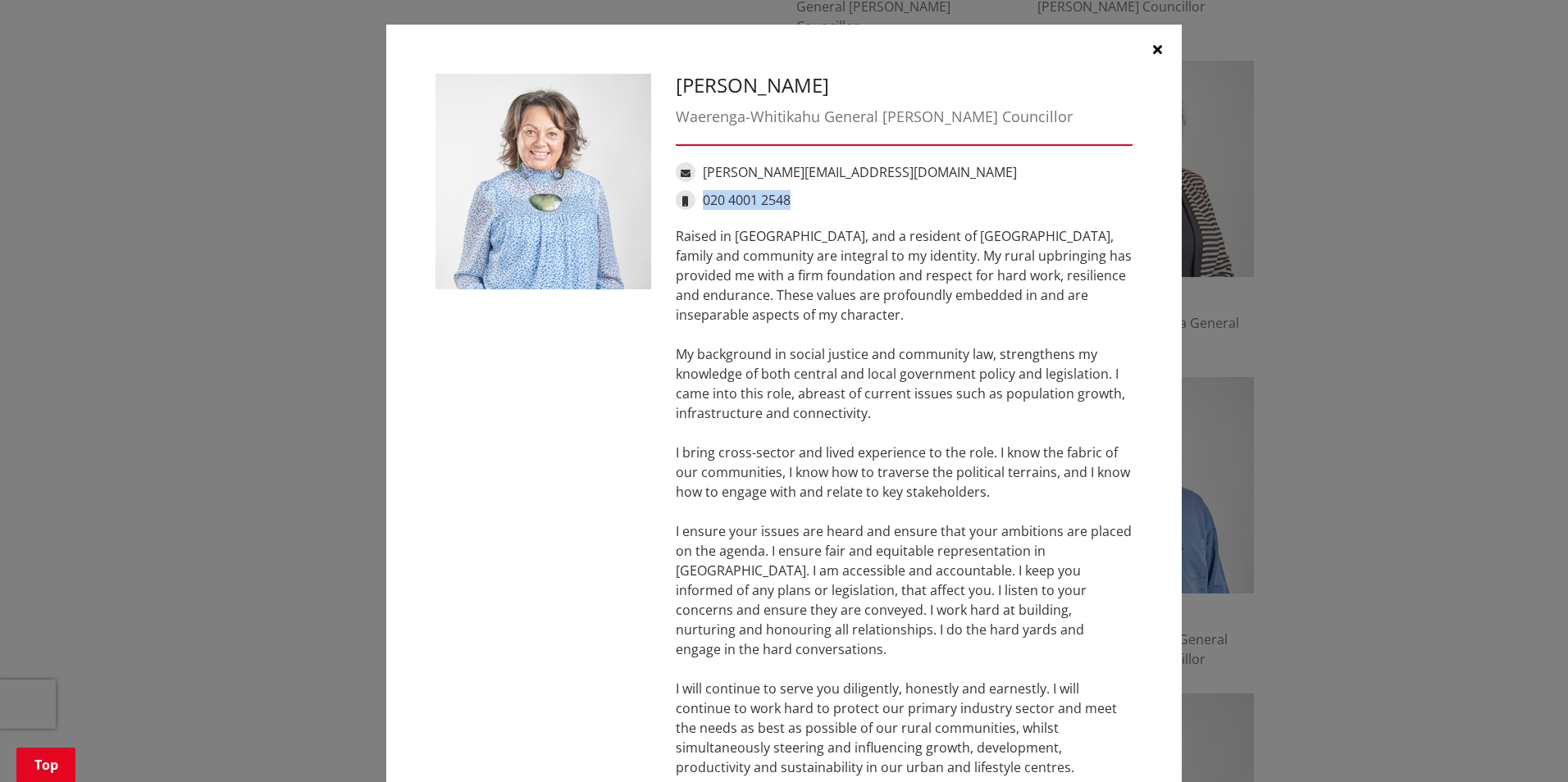
click at [1156, 43] on button "button" at bounding box center [1156, 49] width 49 height 49
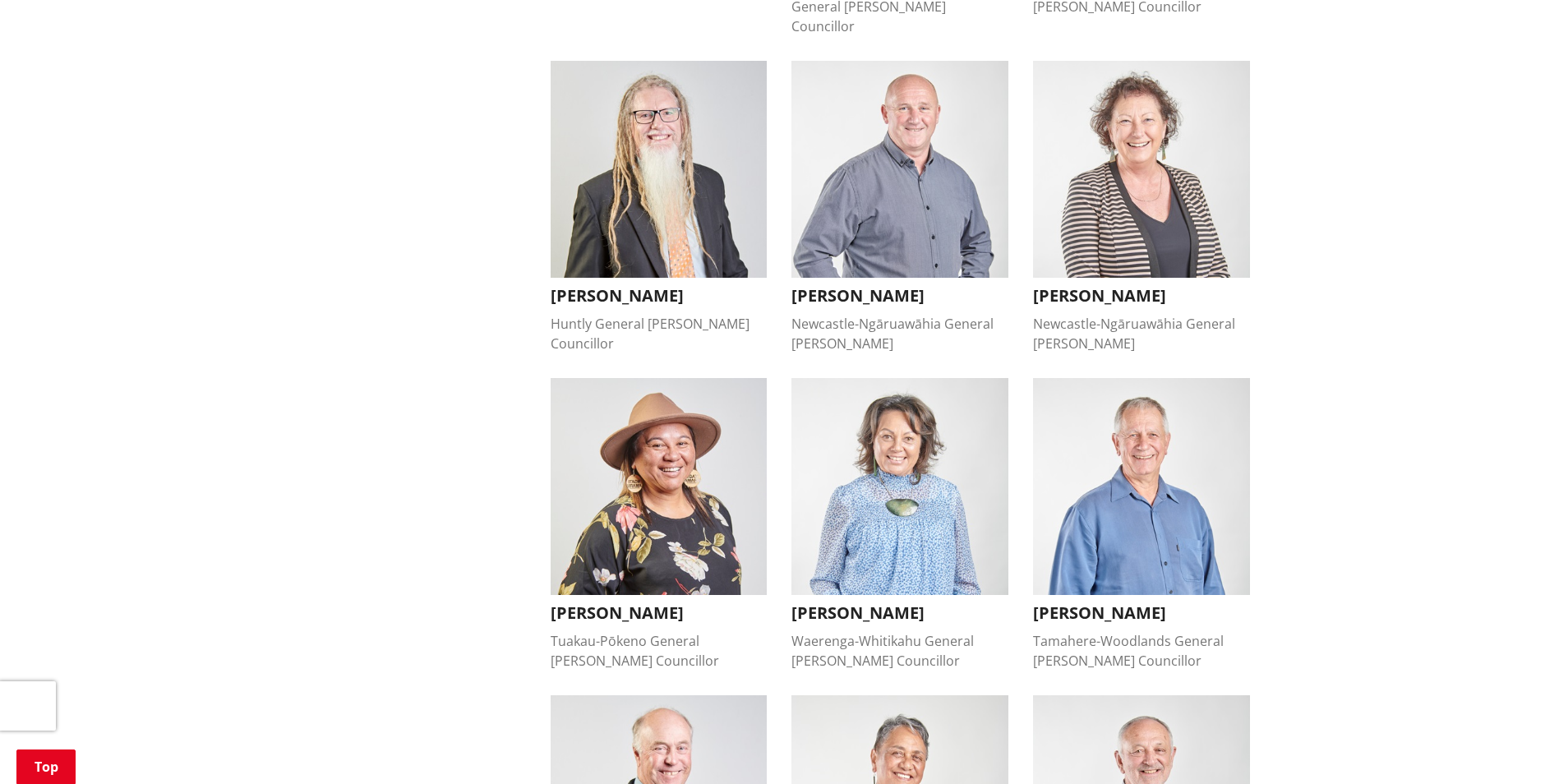
drag, startPoint x: 1081, startPoint y: 501, endPoint x: 1102, endPoint y: 496, distance: 21.6
click at [1081, 499] on img "button" at bounding box center [1141, 486] width 217 height 217
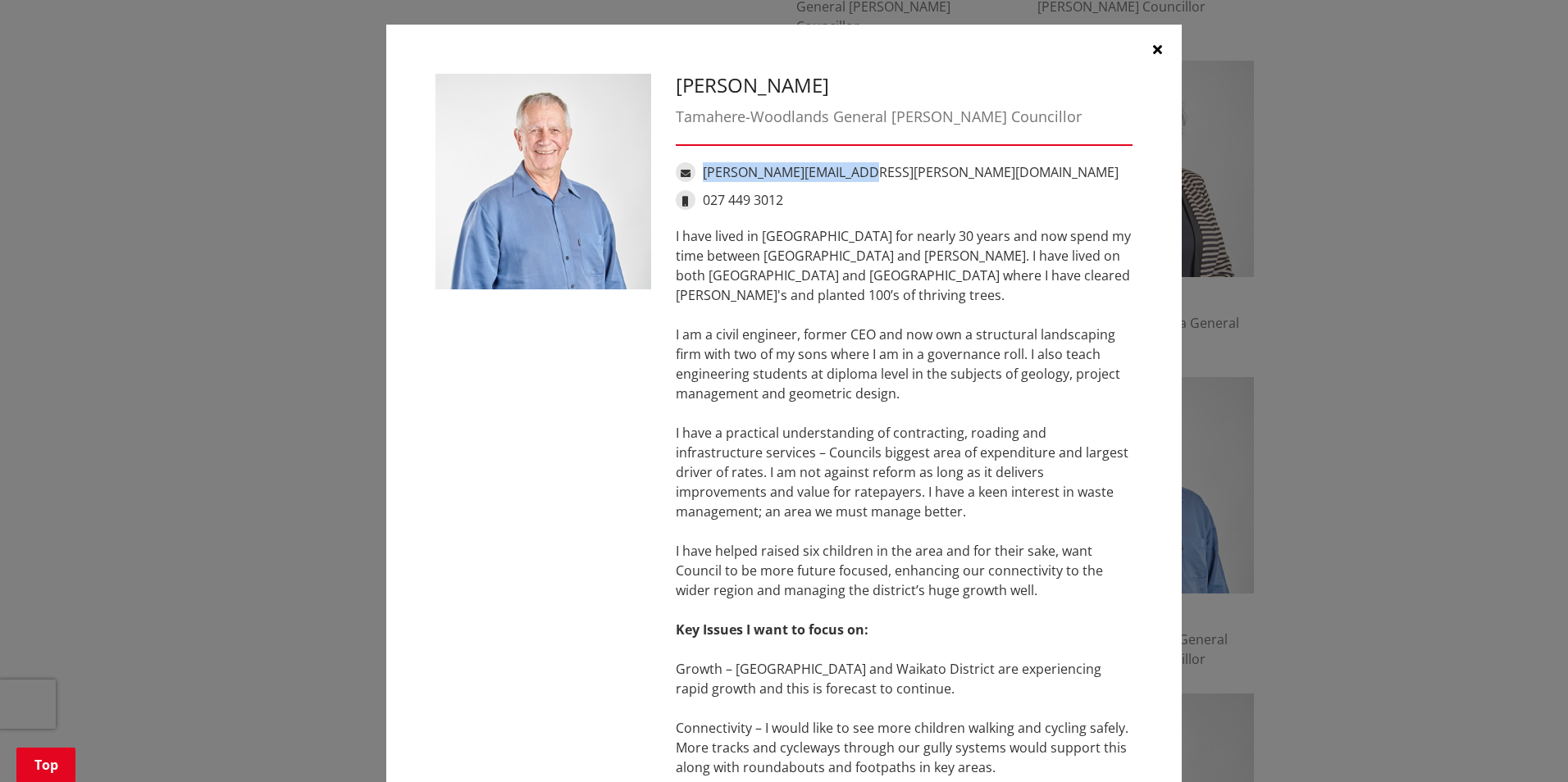
drag, startPoint x: 855, startPoint y: 172, endPoint x: 701, endPoint y: 164, distance: 154.2
click at [701, 164] on div "Mike.Keir@waidc.govt.nz" at bounding box center [904, 171] width 457 height 20
drag, startPoint x: 787, startPoint y: 195, endPoint x: 697, endPoint y: 196, distance: 90.0
click at [697, 196] on div "027 449 3012" at bounding box center [904, 200] width 457 height 20
click at [1153, 49] on icon "button" at bounding box center [1157, 48] width 9 height 13
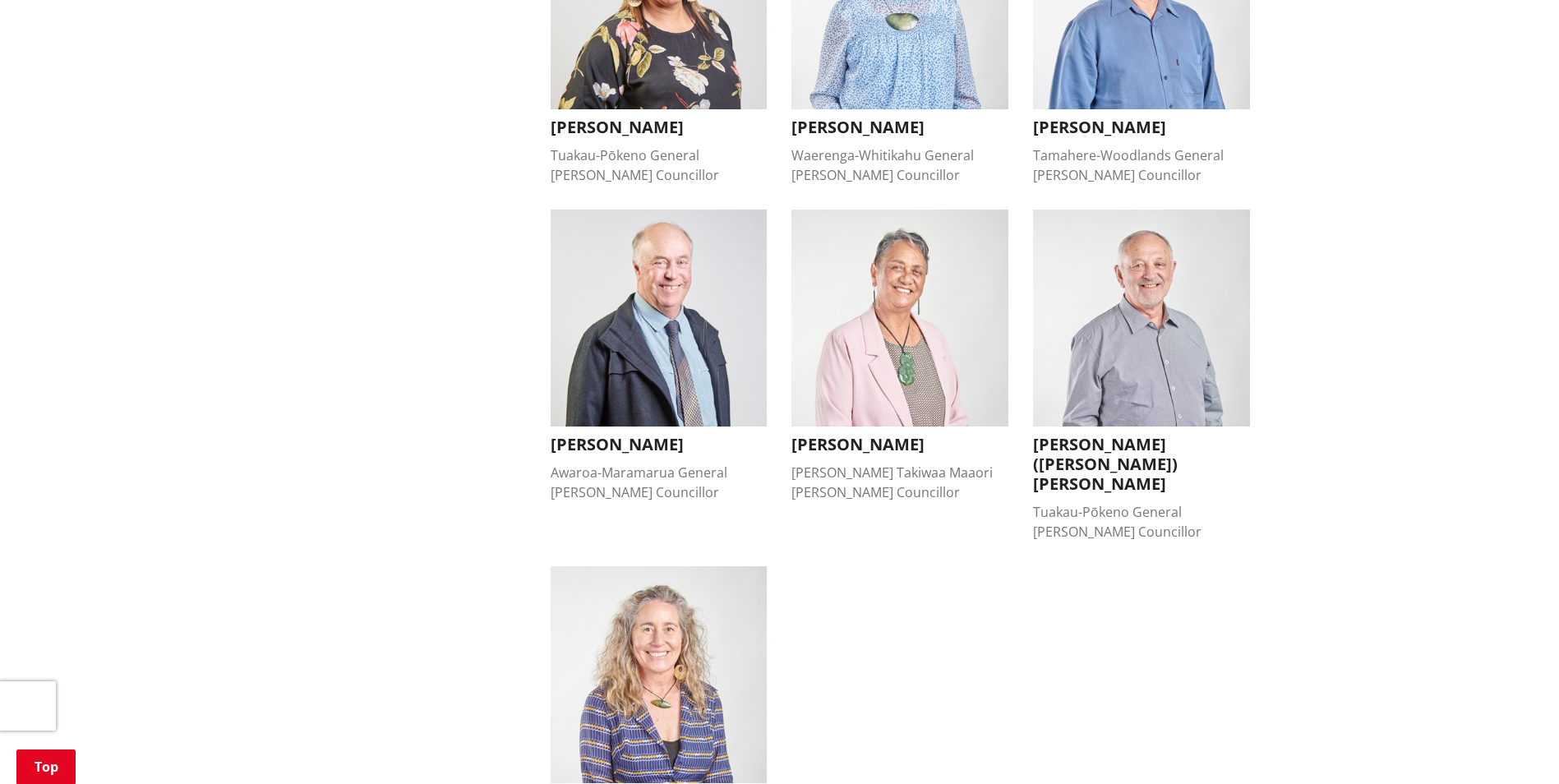
scroll to position [1233, 0]
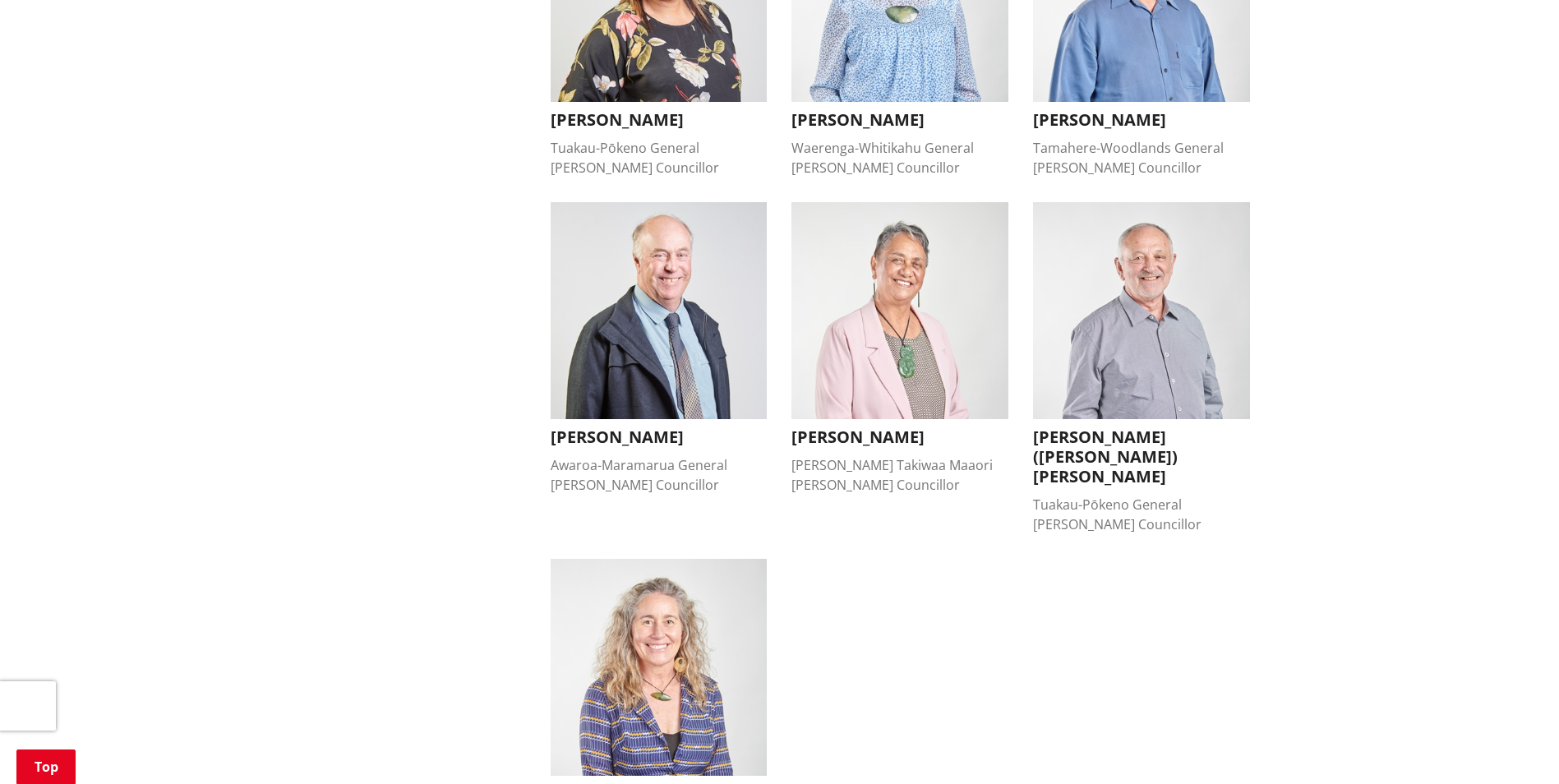
click at [594, 297] on img "button" at bounding box center [659, 310] width 217 height 217
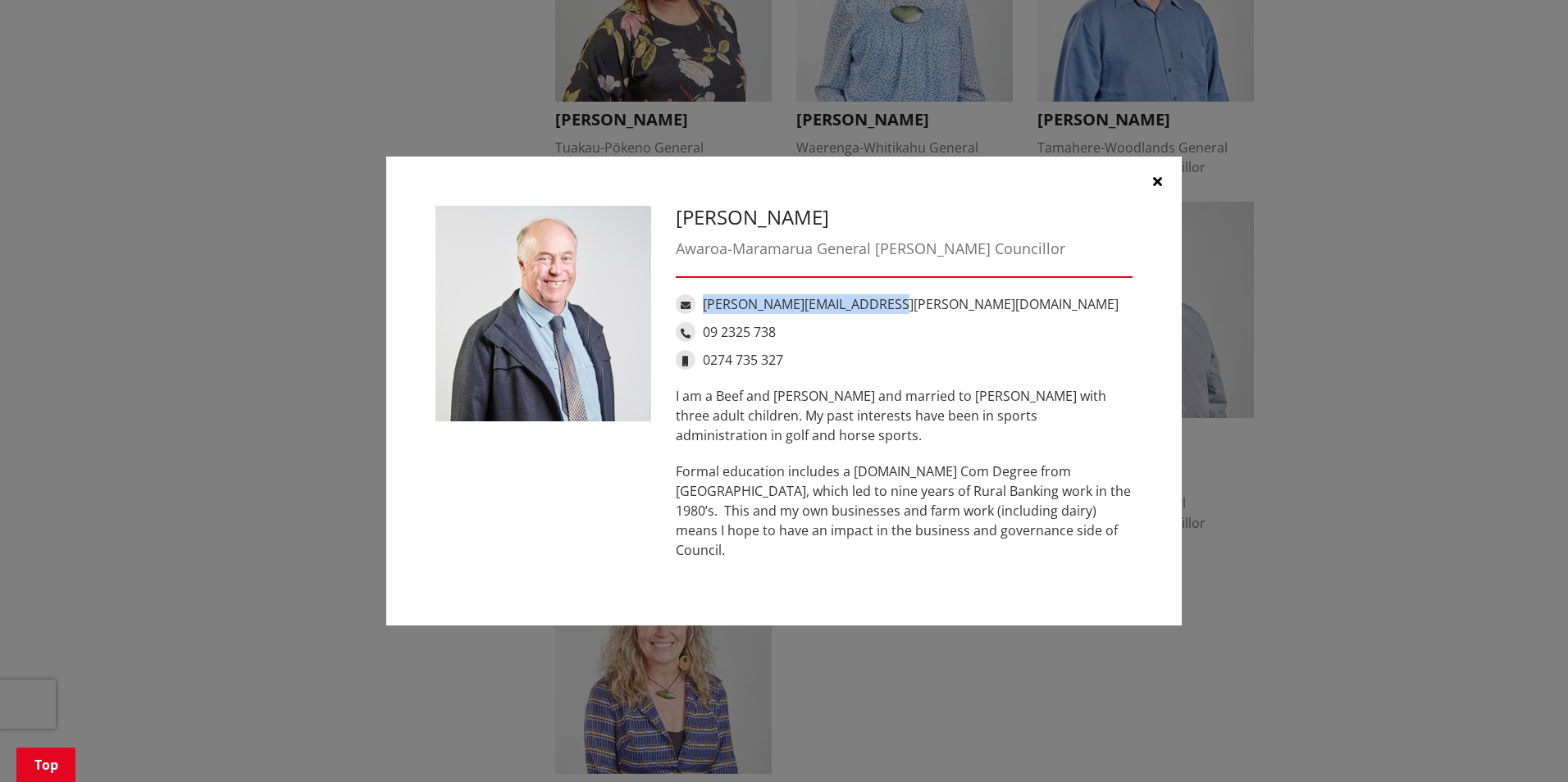
drag, startPoint x: 904, startPoint y: 313, endPoint x: 706, endPoint y: 314, distance: 198.0
click at [706, 314] on div "Peter.Thomson@waidc.govt.nz" at bounding box center [904, 304] width 457 height 20
drag, startPoint x: 793, startPoint y: 369, endPoint x: 706, endPoint y: 366, distance: 87.1
click at [706, 366] on div "0274 735 327" at bounding box center [904, 359] width 457 height 20
click at [1161, 188] on icon "button" at bounding box center [1157, 181] width 9 height 13
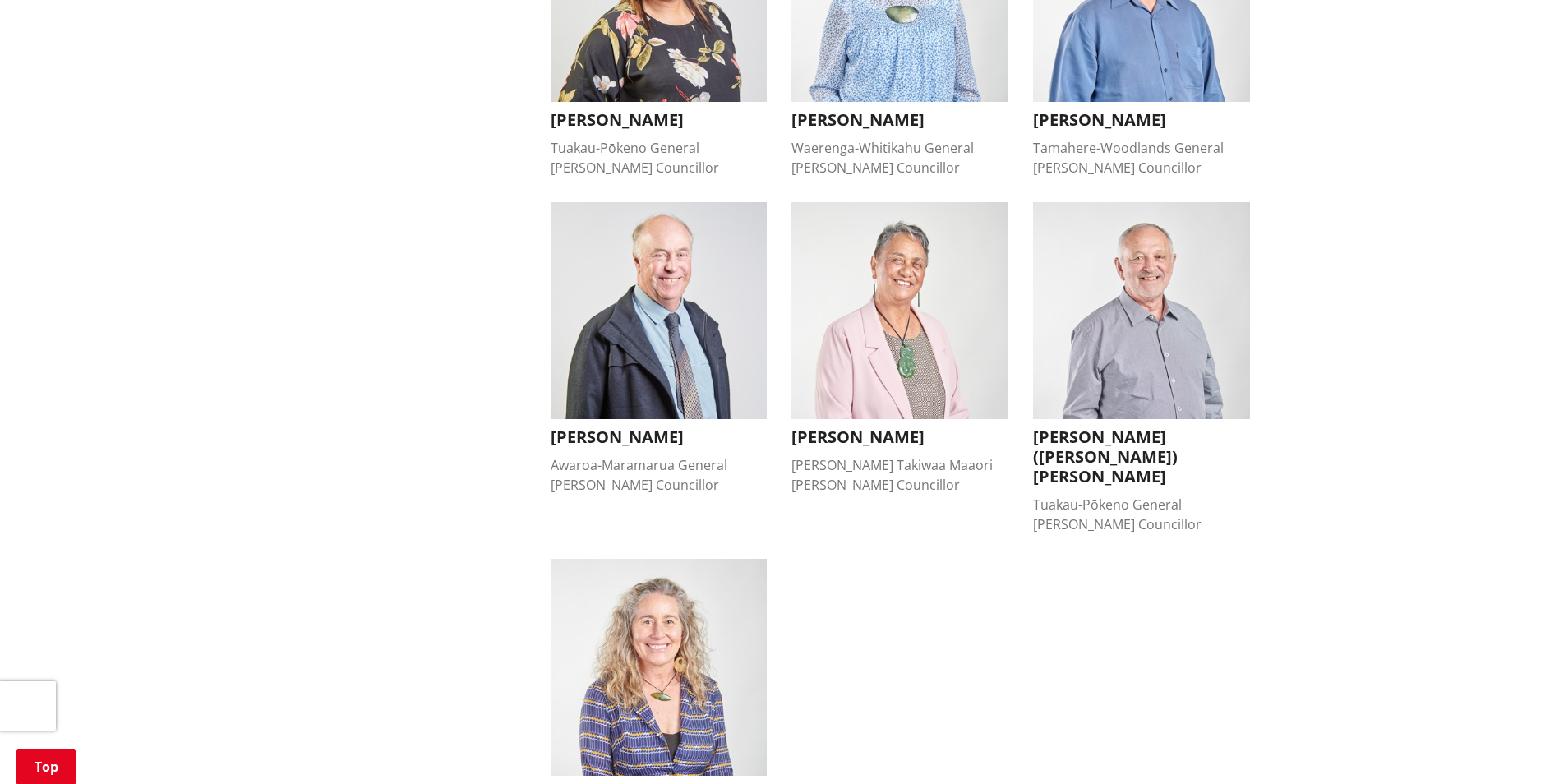
click at [947, 290] on img "button" at bounding box center [900, 310] width 217 height 217
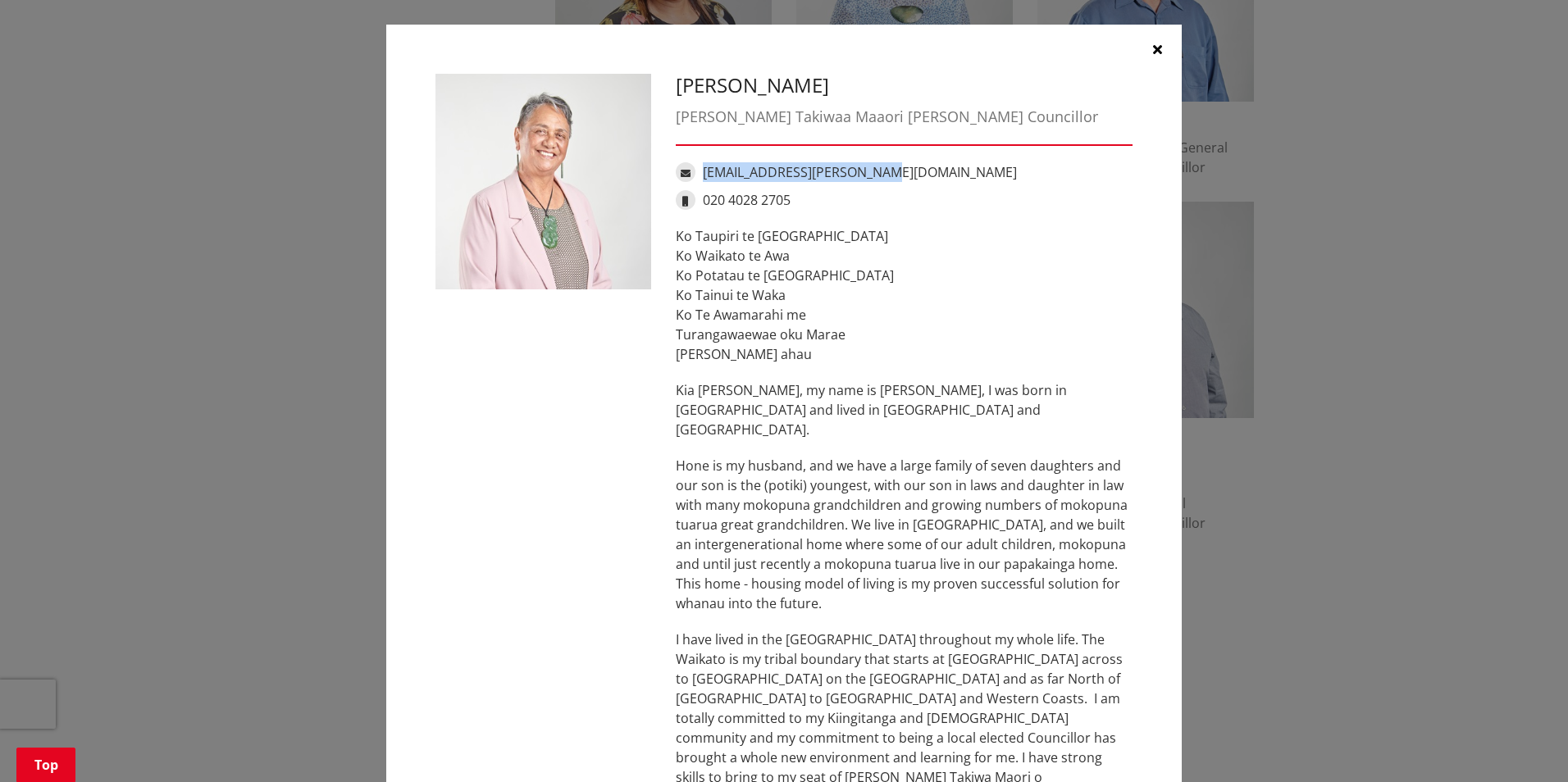
drag, startPoint x: 870, startPoint y: 167, endPoint x: 697, endPoint y: 164, distance: 173.0
click at [697, 164] on div "Tilly.Turner@waidc.govt.nz" at bounding box center [904, 171] width 457 height 20
drag, startPoint x: 792, startPoint y: 197, endPoint x: 700, endPoint y: 197, distance: 92.0
click at [700, 197] on div "020 4028 2705" at bounding box center [904, 200] width 457 height 20
click at [1154, 47] on icon "button" at bounding box center [1157, 48] width 9 height 13
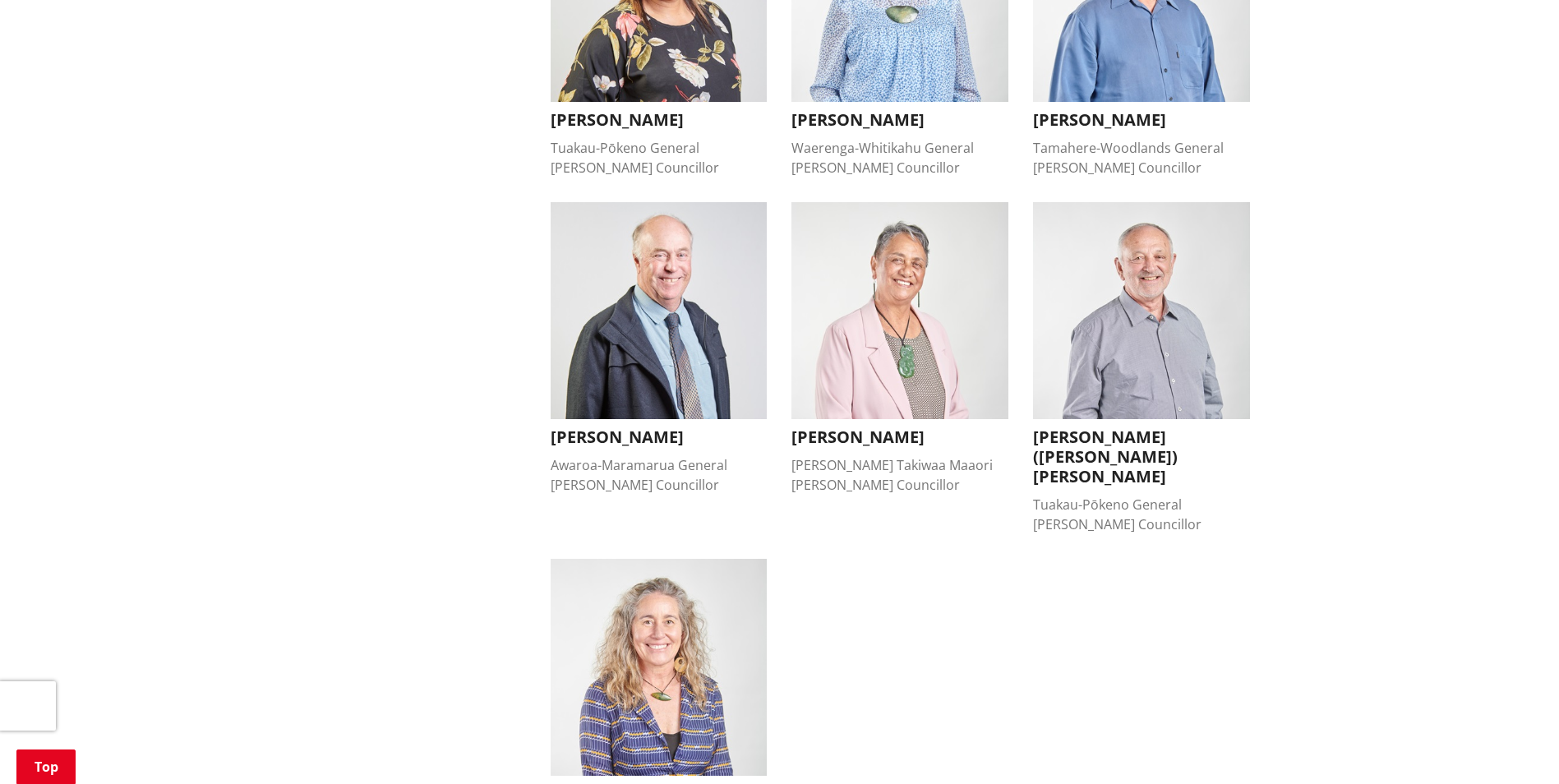
click at [1163, 366] on img "button" at bounding box center [1141, 310] width 217 height 217
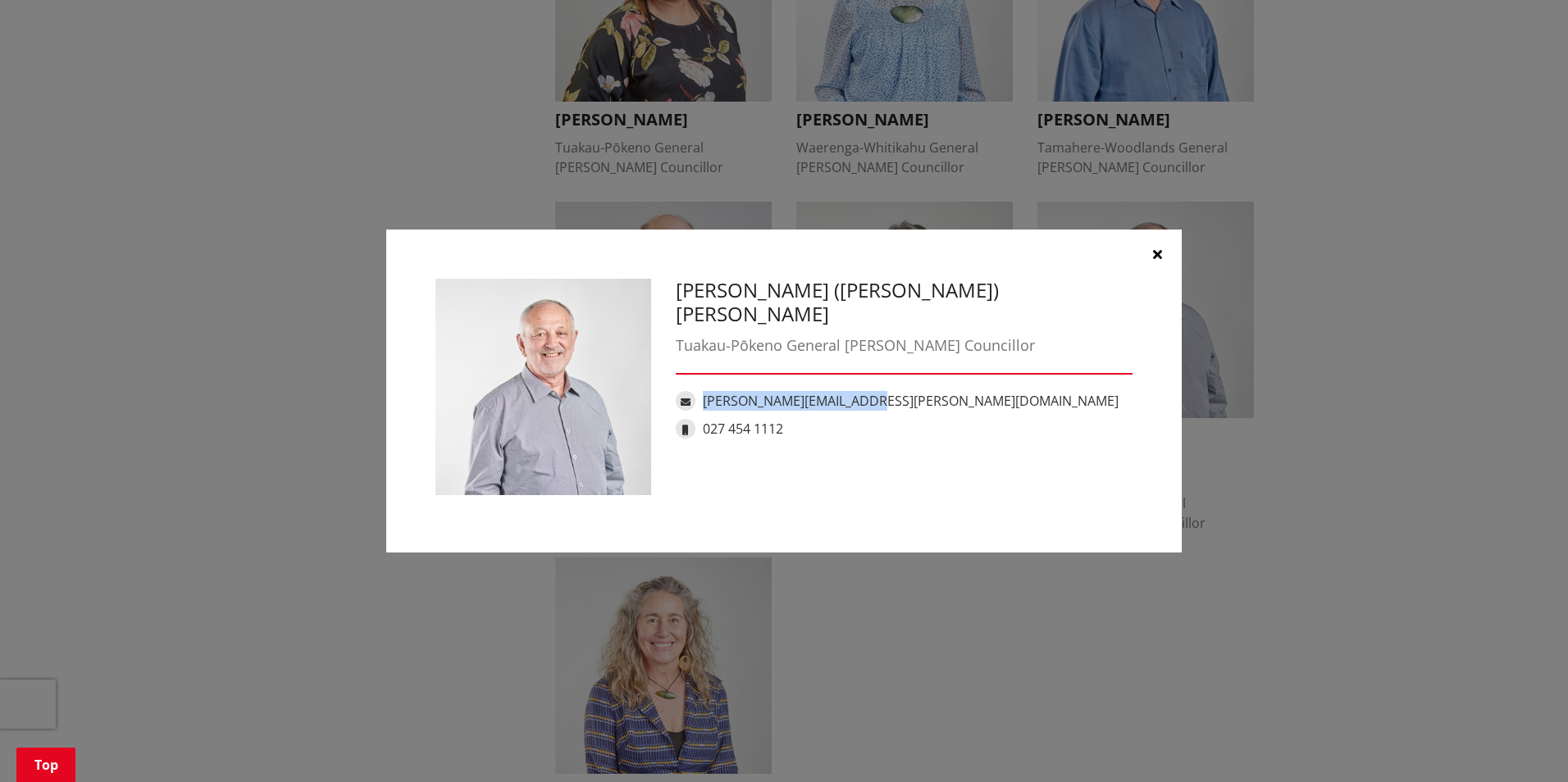
drag, startPoint x: 869, startPoint y: 379, endPoint x: 704, endPoint y: 379, distance: 165.0
click at [704, 391] on div "Vern.Reeve@waidc.govt.nz" at bounding box center [904, 400] width 457 height 20
drag, startPoint x: 793, startPoint y: 403, endPoint x: 701, endPoint y: 401, distance: 92.0
click at [701, 419] on div "027 454 1112" at bounding box center [904, 428] width 457 height 20
drag, startPoint x: 1154, startPoint y: 251, endPoint x: 1146, endPoint y: 265, distance: 16.1
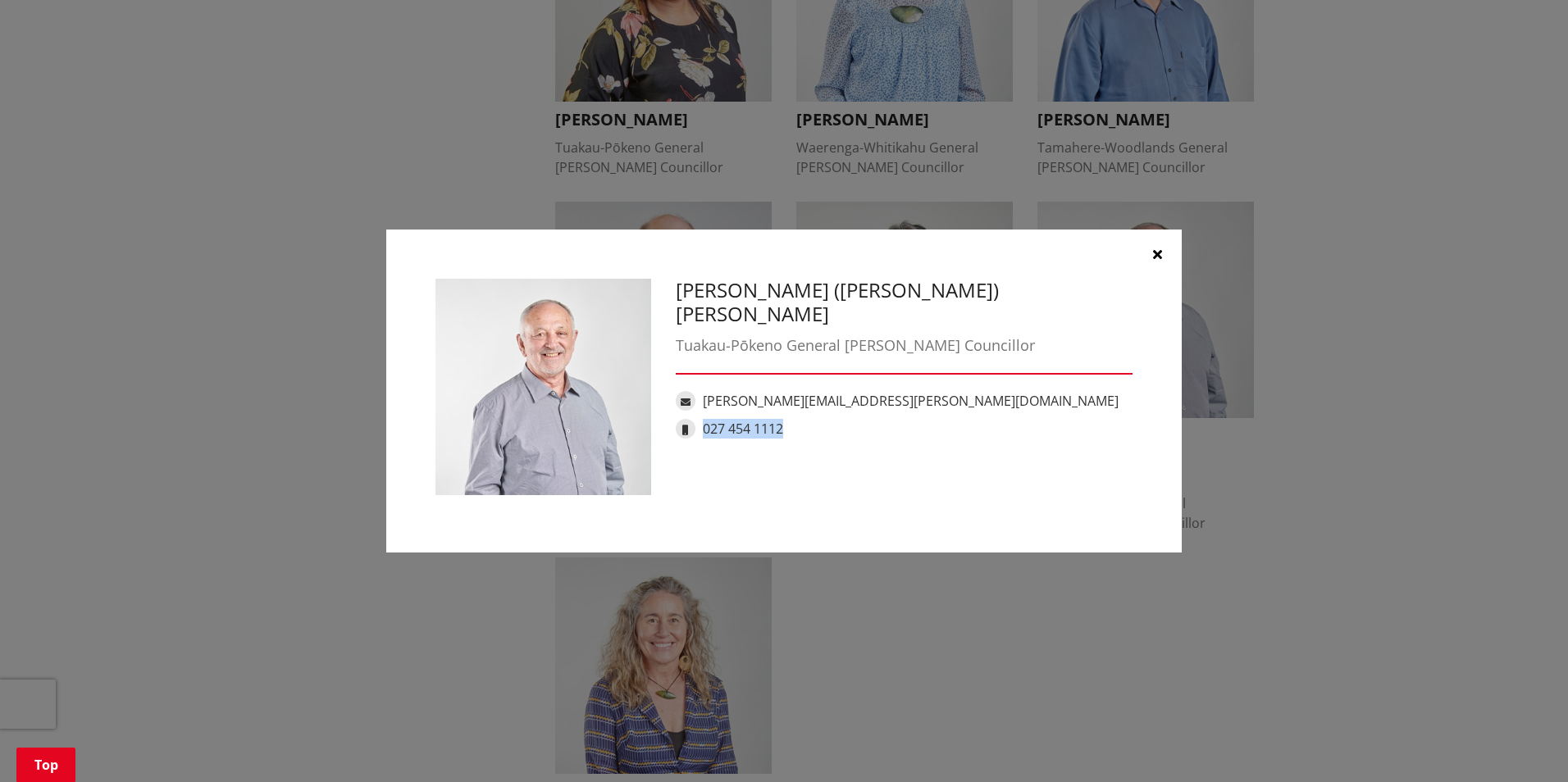
click at [1154, 251] on icon "button" at bounding box center [1157, 253] width 9 height 13
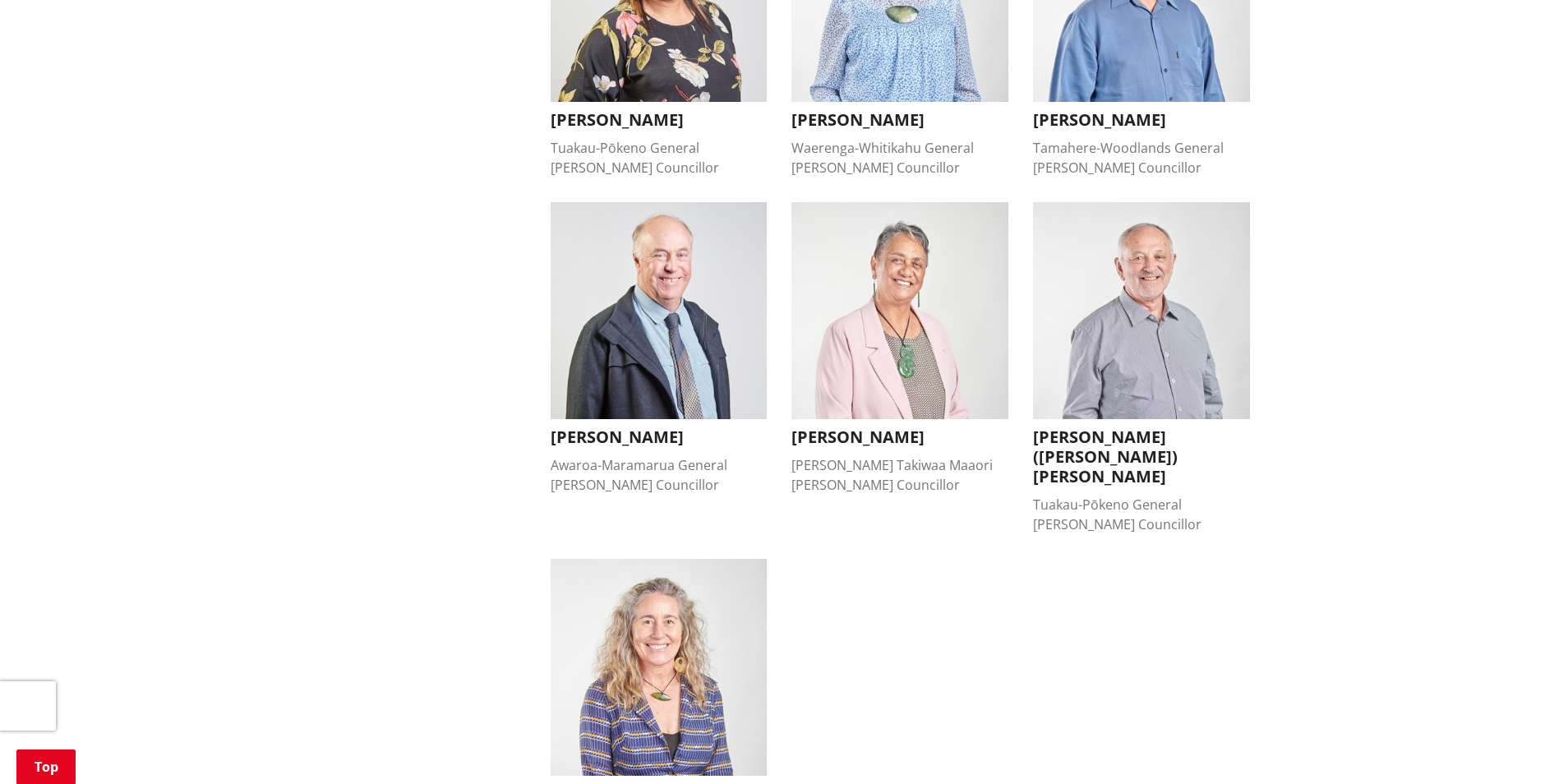
click at [681, 610] on img "button" at bounding box center [659, 667] width 217 height 217
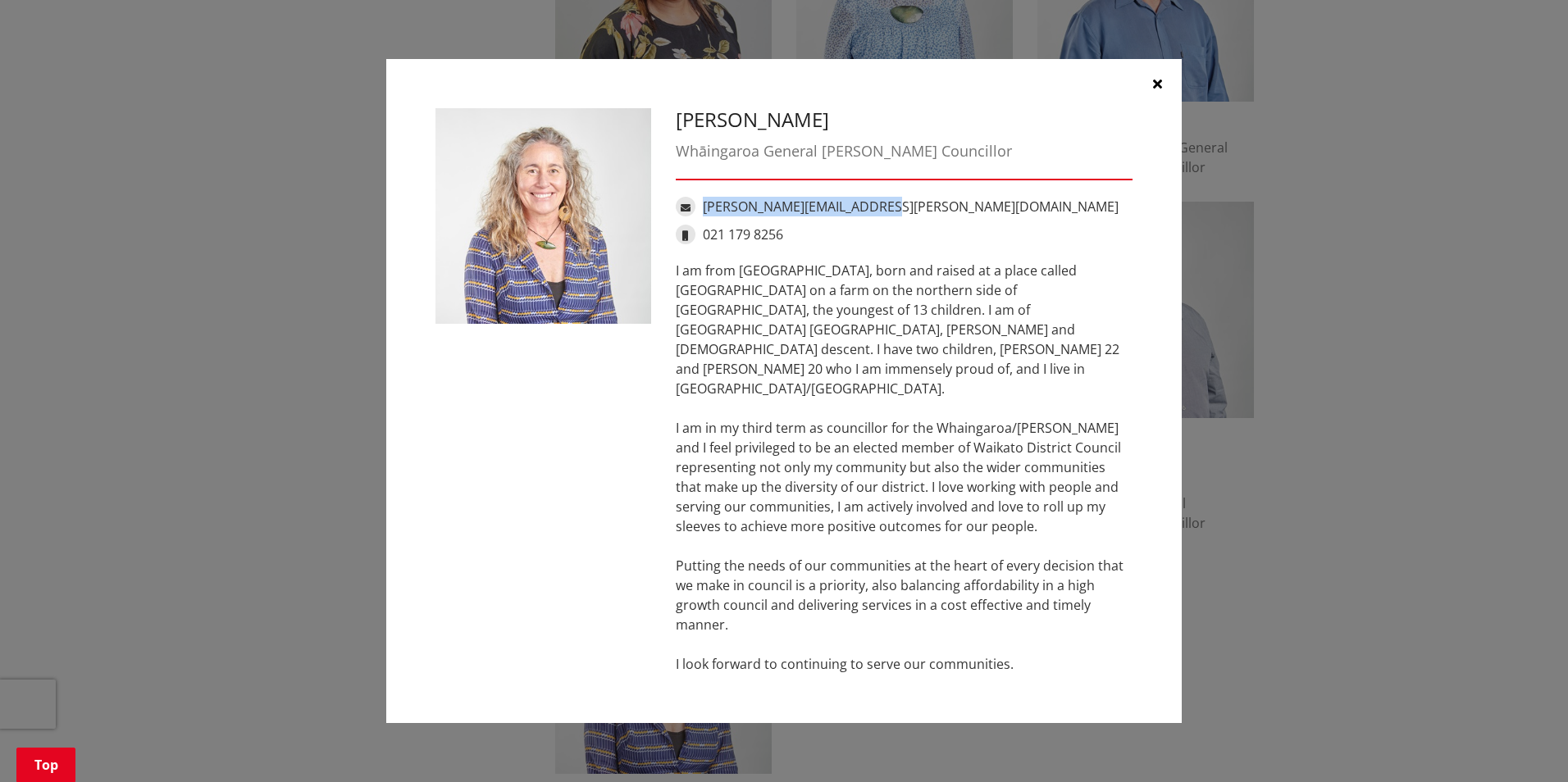
drag, startPoint x: 880, startPoint y: 227, endPoint x: 705, endPoint y: 226, distance: 175.0
click at [705, 216] on div "lisa.thomson@waidc.govt.nz" at bounding box center [904, 206] width 457 height 20
drag, startPoint x: 787, startPoint y: 252, endPoint x: 705, endPoint y: 253, distance: 82.0
click at [705, 245] on div "021 179 8256" at bounding box center [904, 234] width 457 height 20
click at [1156, 96] on button "button" at bounding box center [1156, 84] width 49 height 49
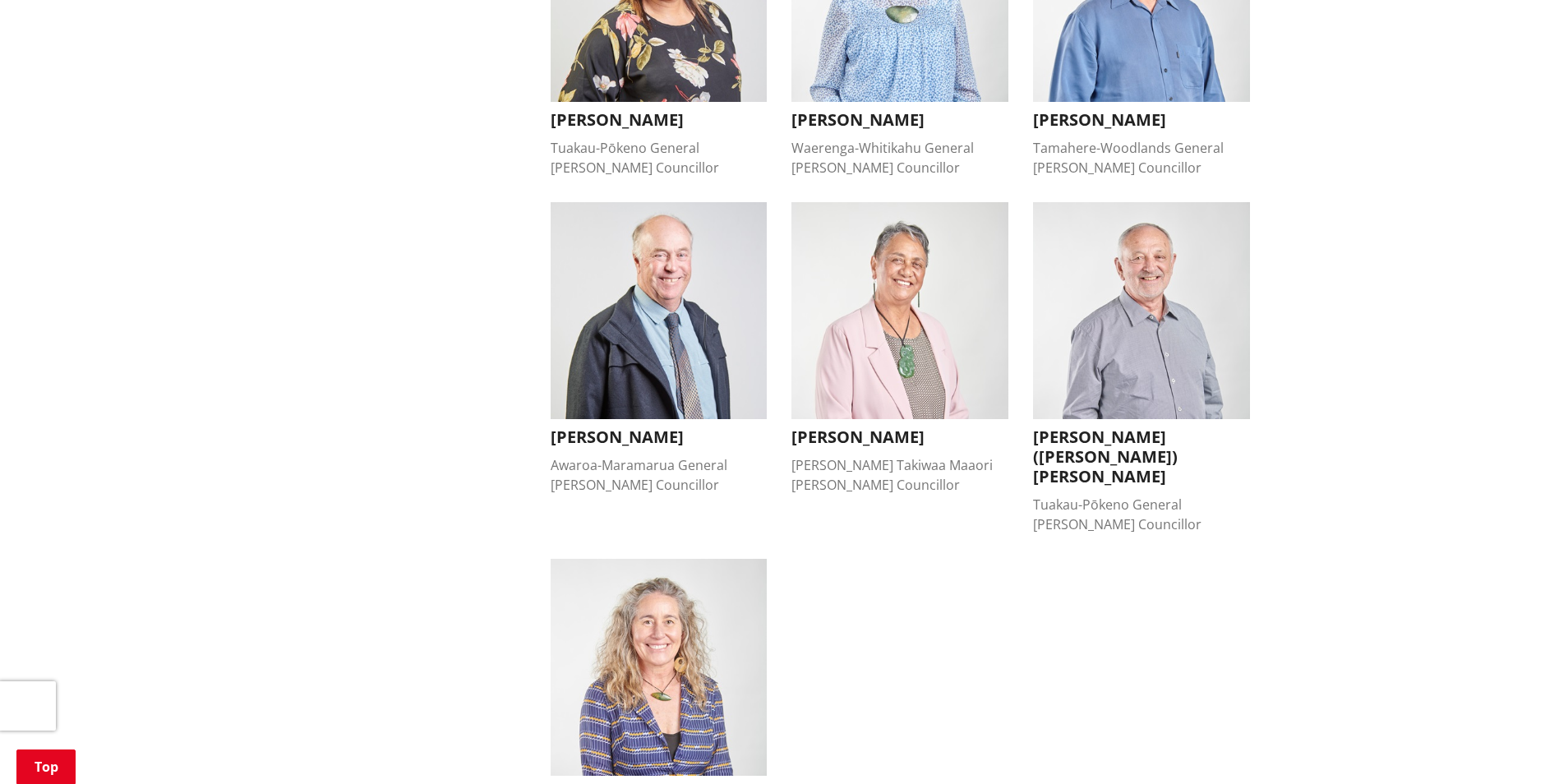
click at [1408, 263] on div "Home Your Council People Mayor and councillors Mayor and councillors More from …" at bounding box center [779, 22] width 1559 height 2181
